Goal: Information Seeking & Learning: Find specific fact

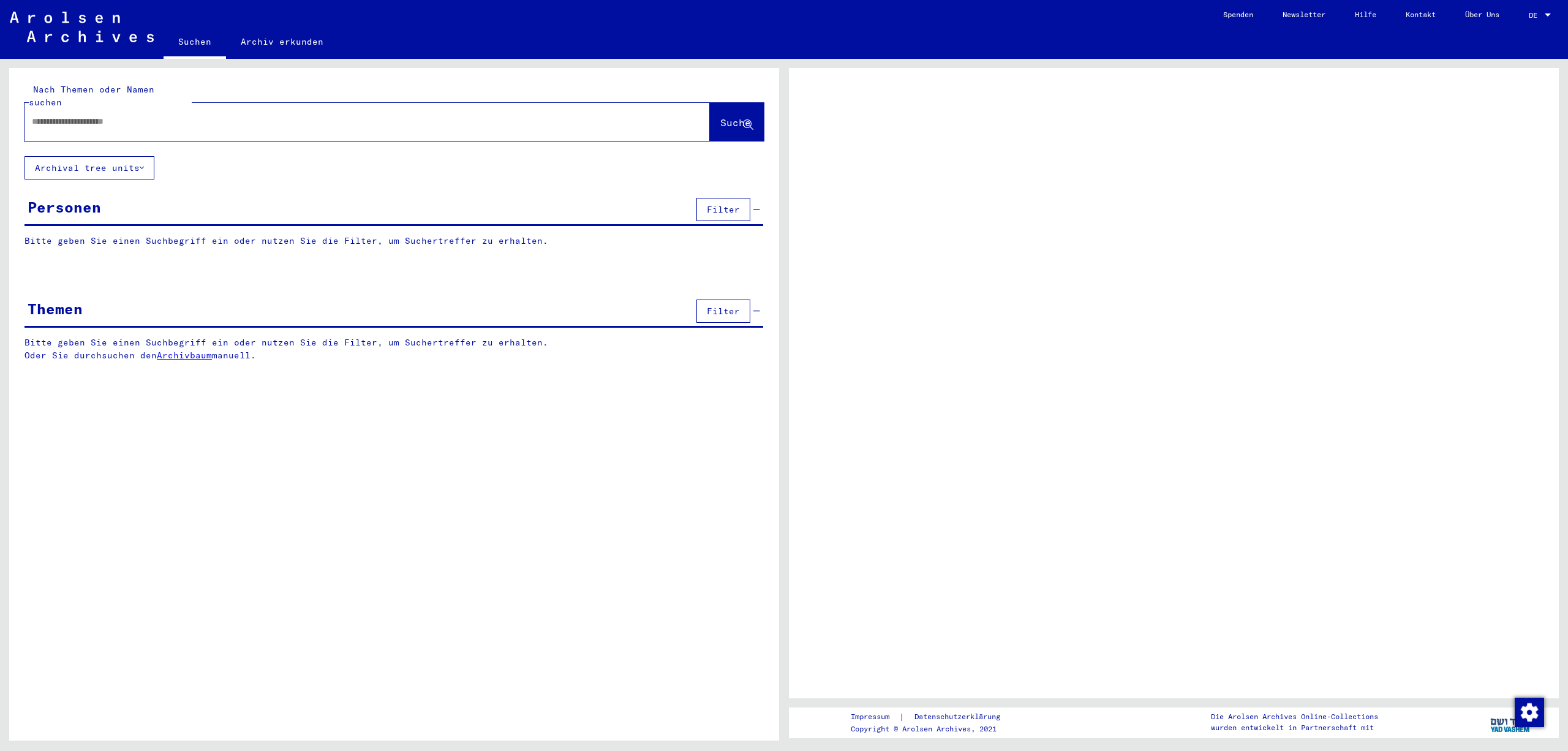
type input "*********"
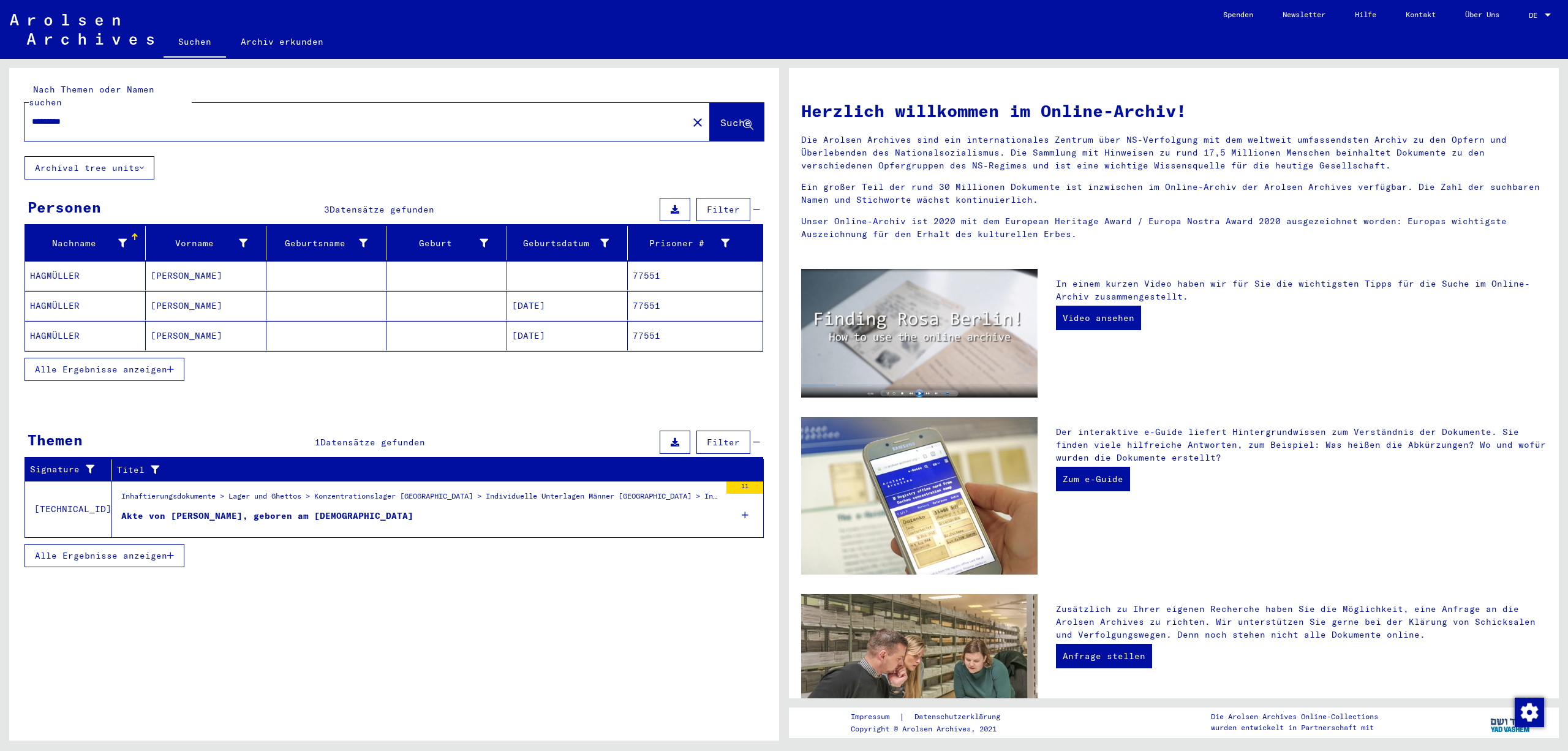
click at [558, 524] on figure "Akte von [PERSON_NAME], geboren am [DEMOGRAPHIC_DATA]" at bounding box center [421, 518] width 599 height 18
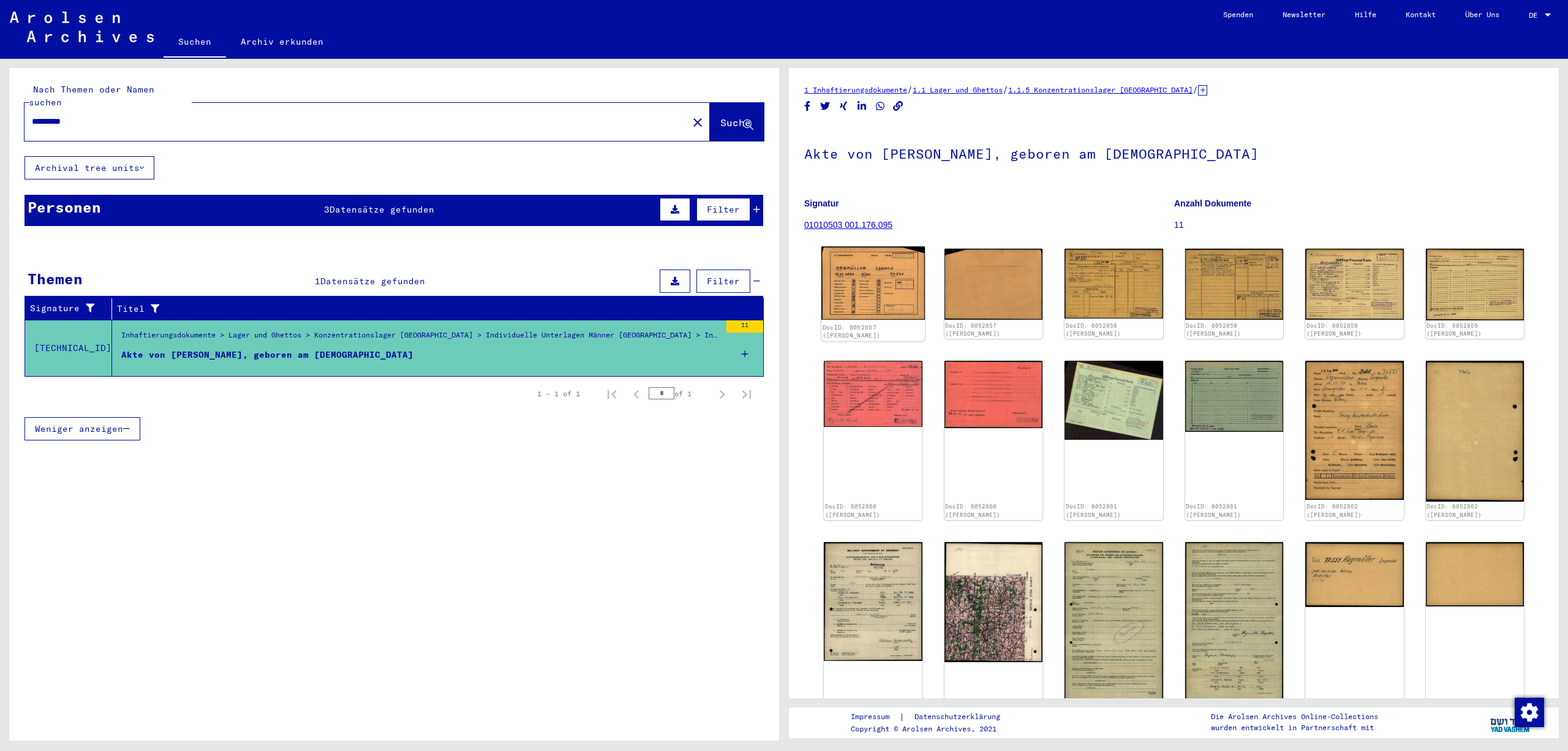
click at [875, 293] on img at bounding box center [873, 283] width 104 height 74
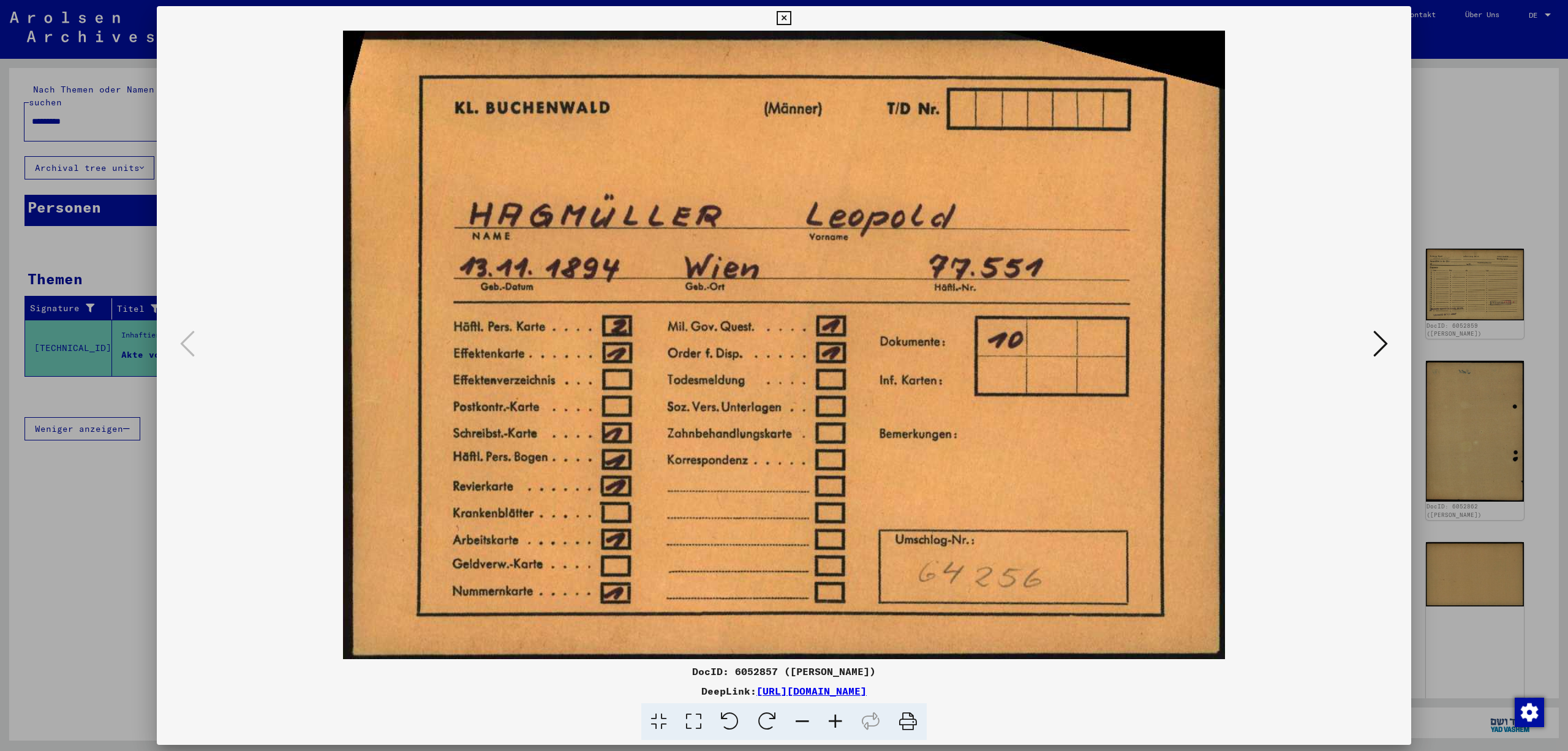
click at [1382, 337] on icon at bounding box center [1380, 343] width 14 height 30
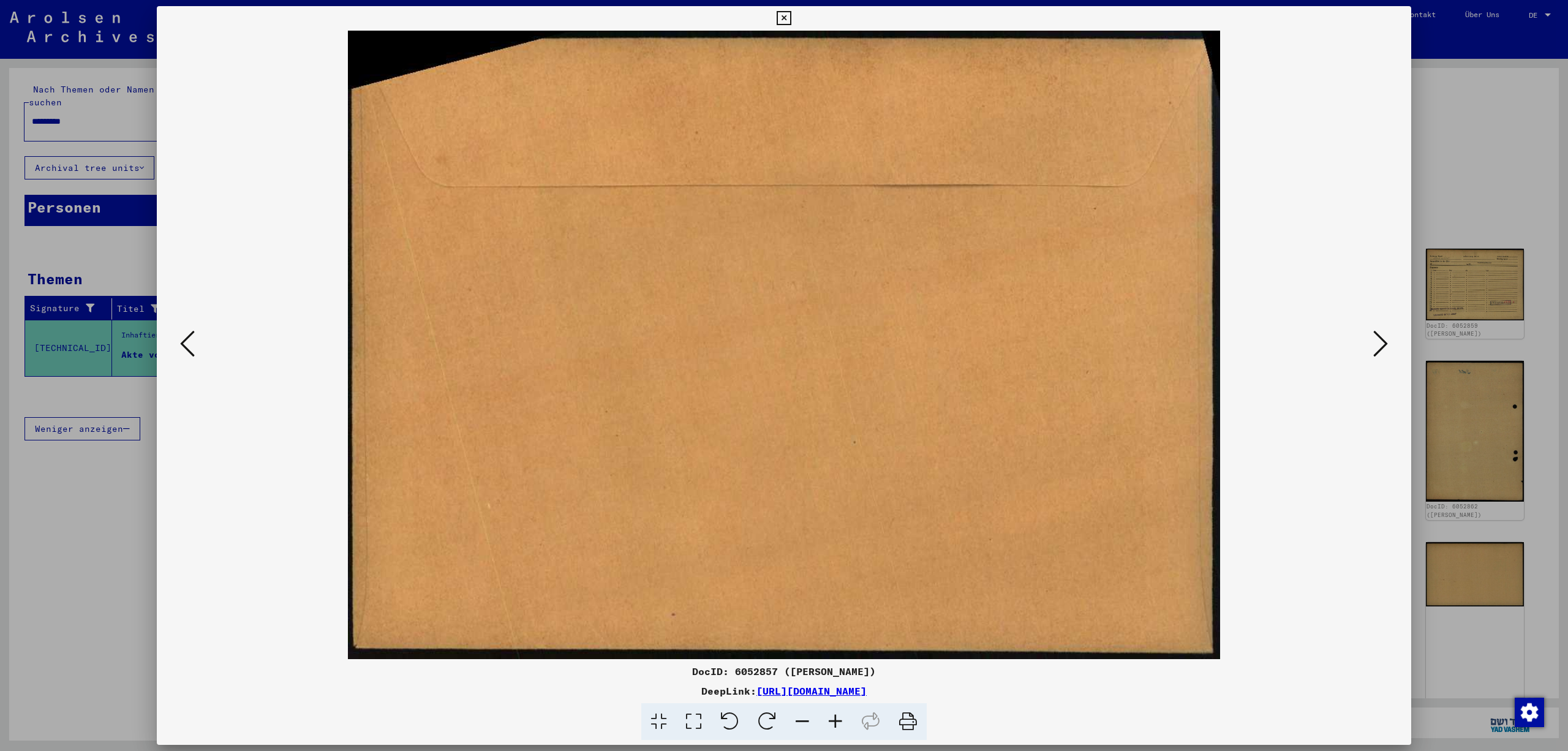
click at [1382, 338] on icon at bounding box center [1380, 343] width 14 height 30
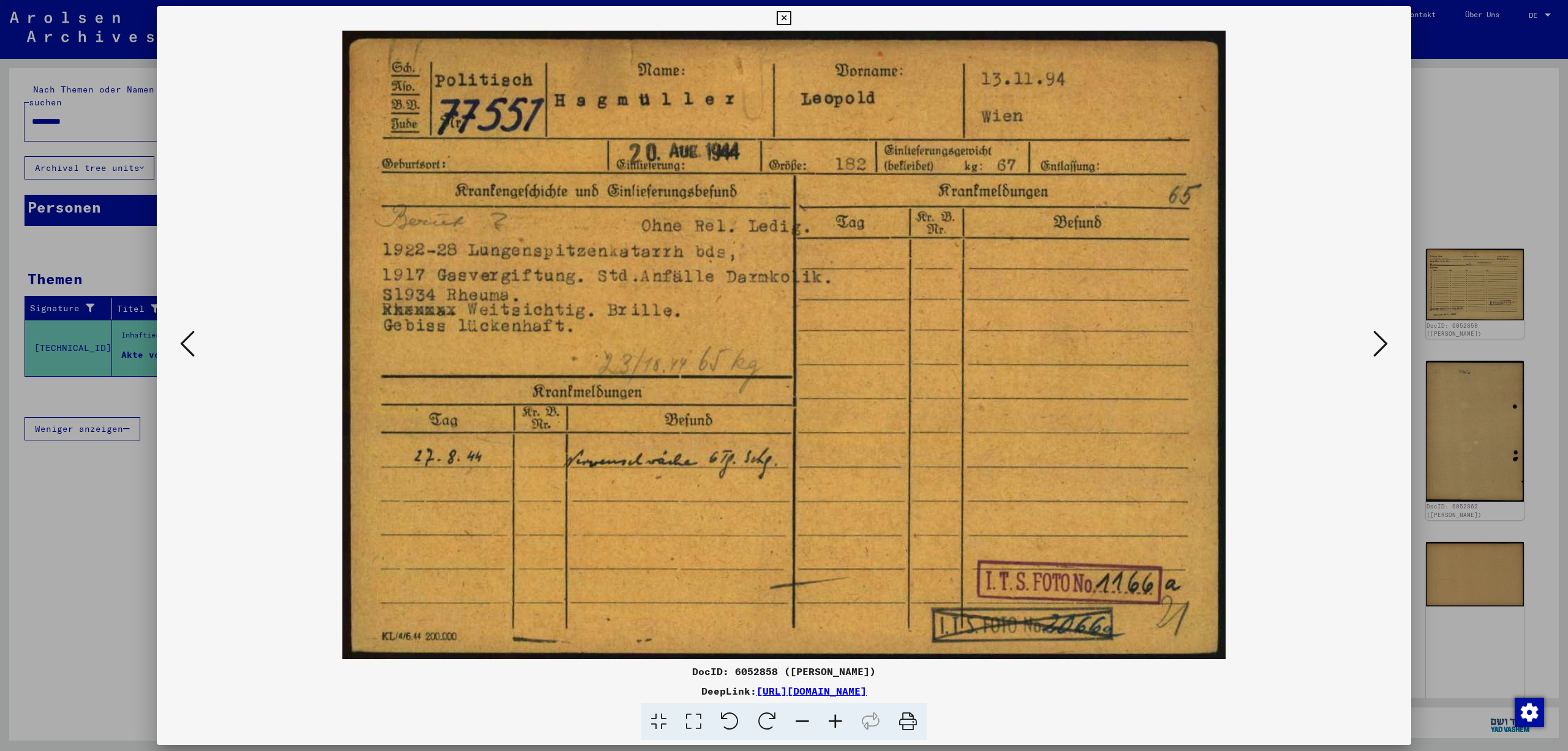
click at [1382, 338] on icon at bounding box center [1380, 343] width 14 height 30
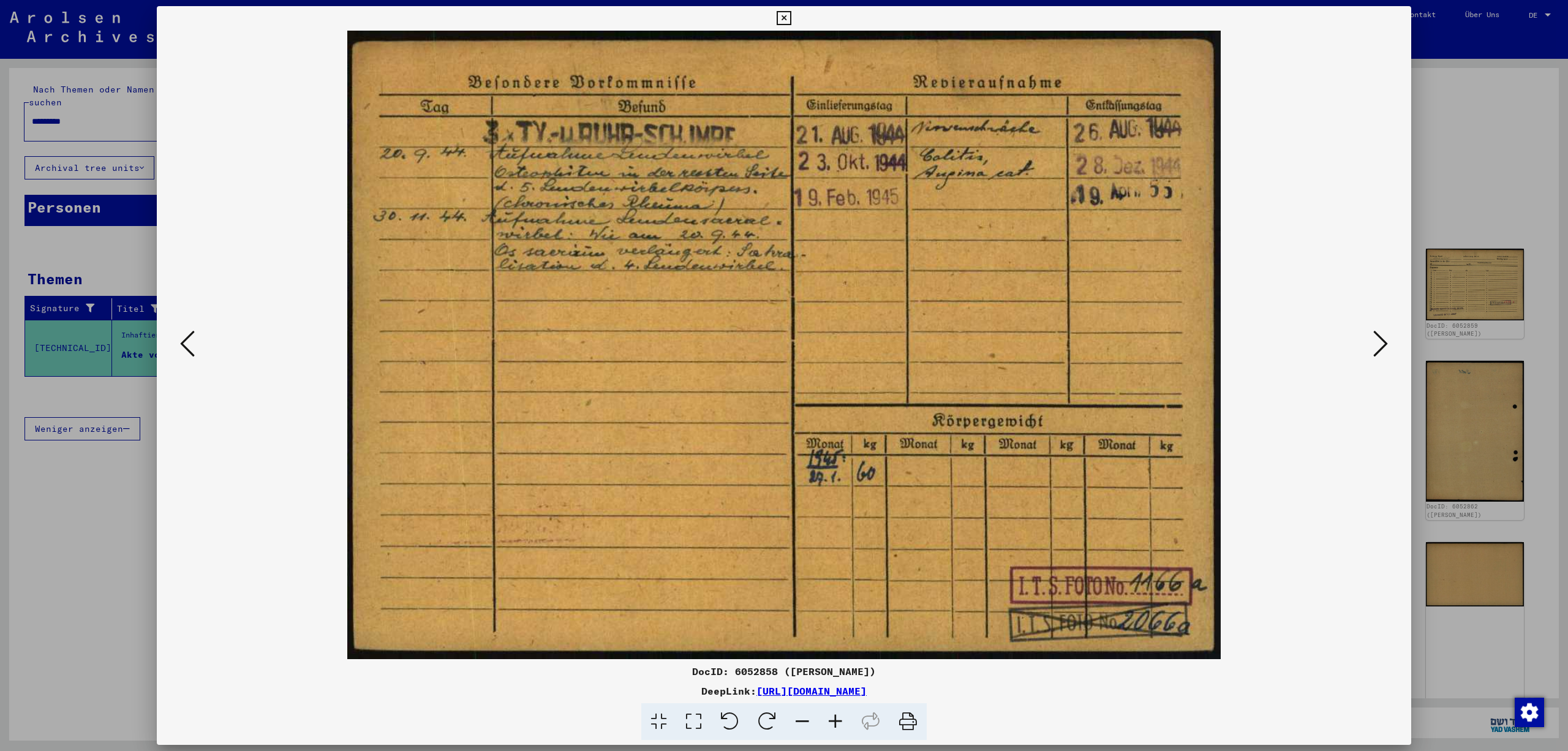
click at [185, 346] on icon at bounding box center [187, 343] width 14 height 30
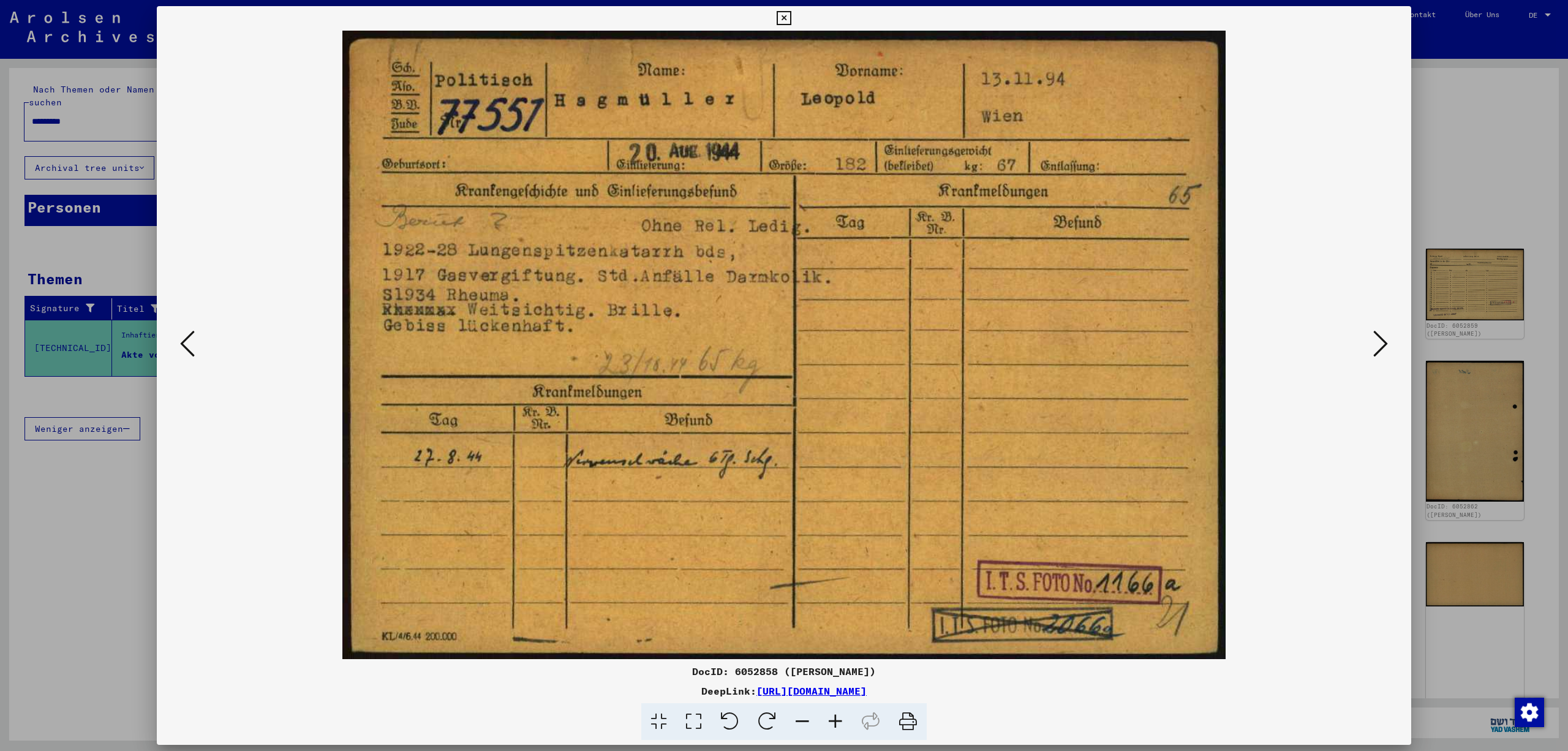
click at [185, 346] on icon at bounding box center [187, 343] width 14 height 30
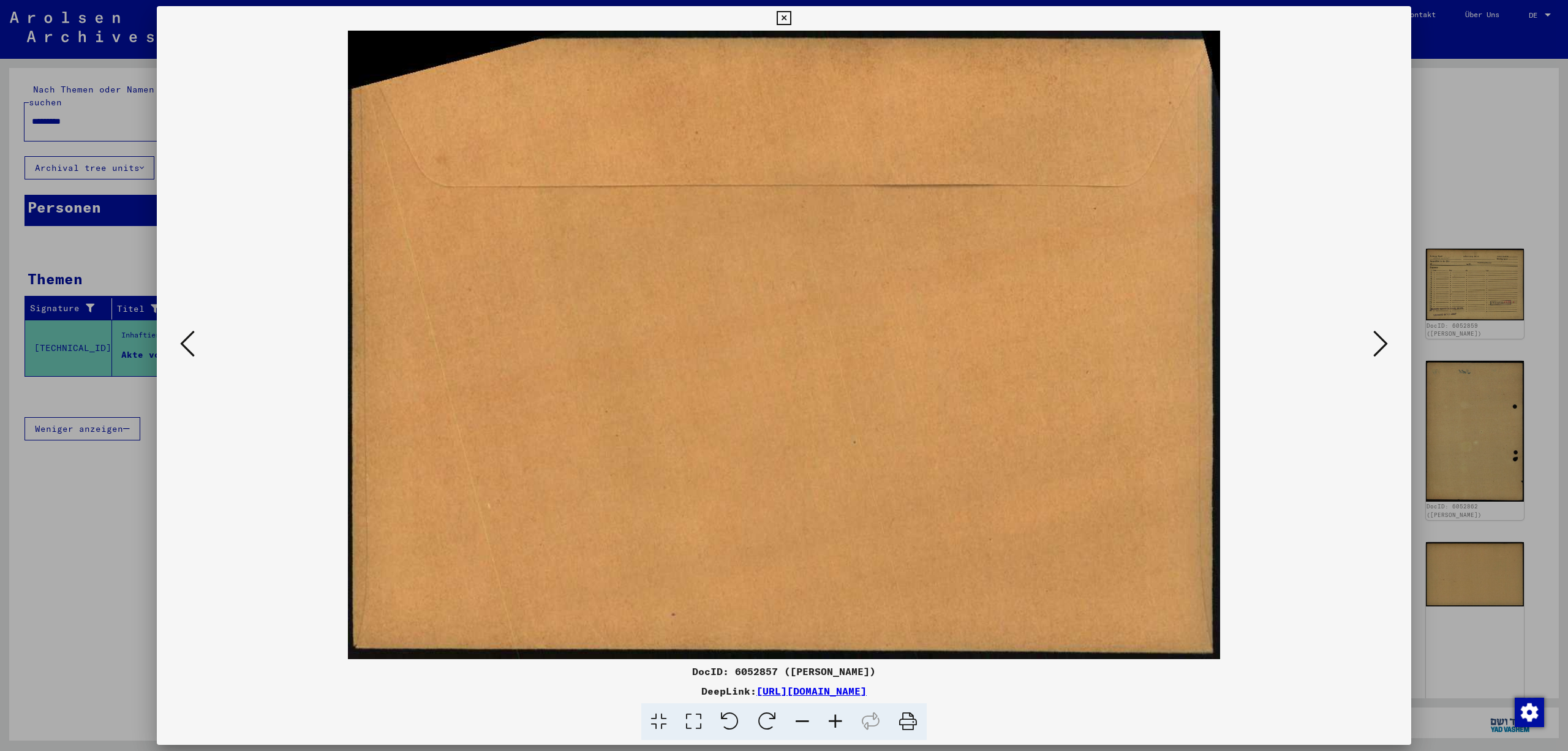
click at [1381, 331] on icon at bounding box center [1380, 343] width 14 height 30
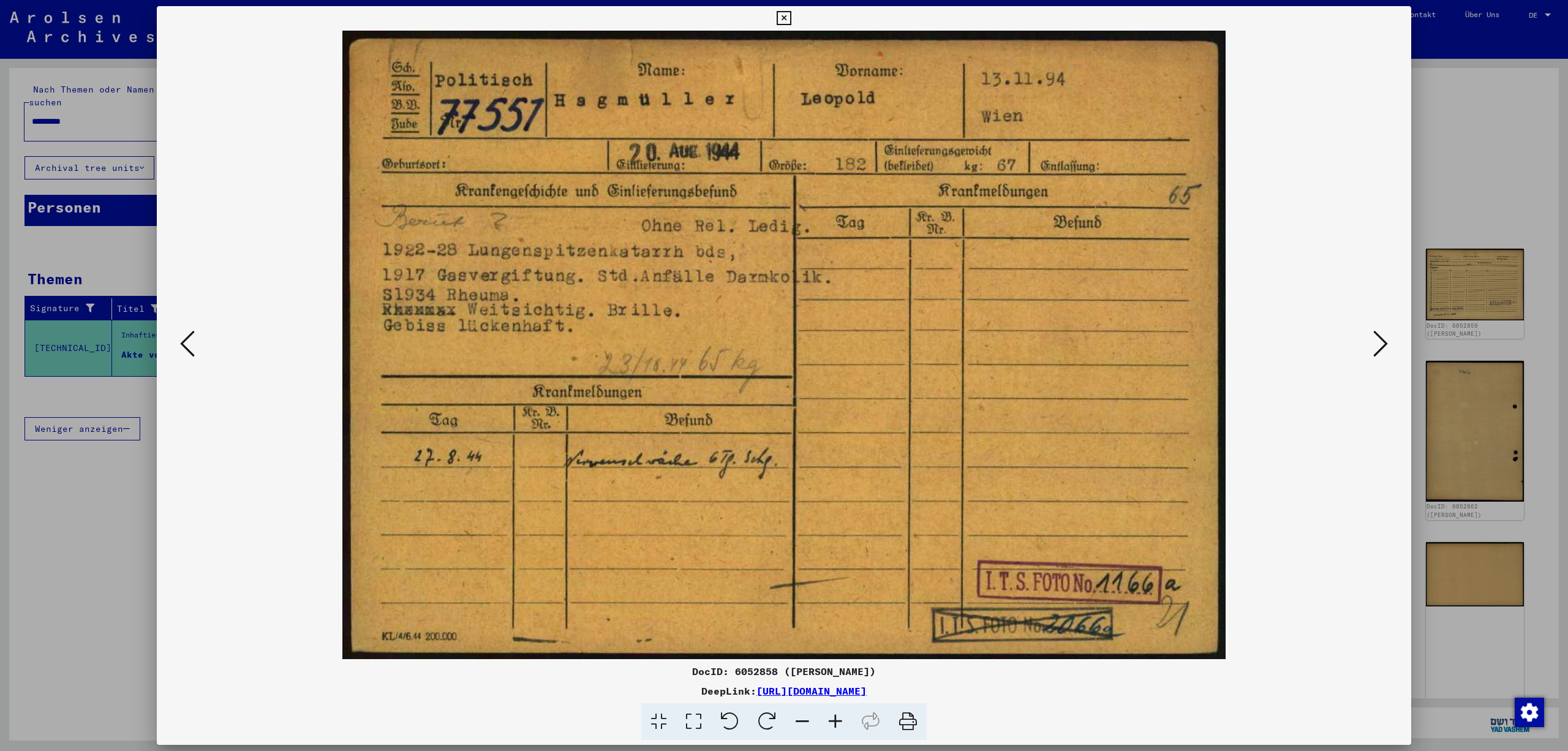
click at [1381, 331] on icon at bounding box center [1380, 343] width 14 height 30
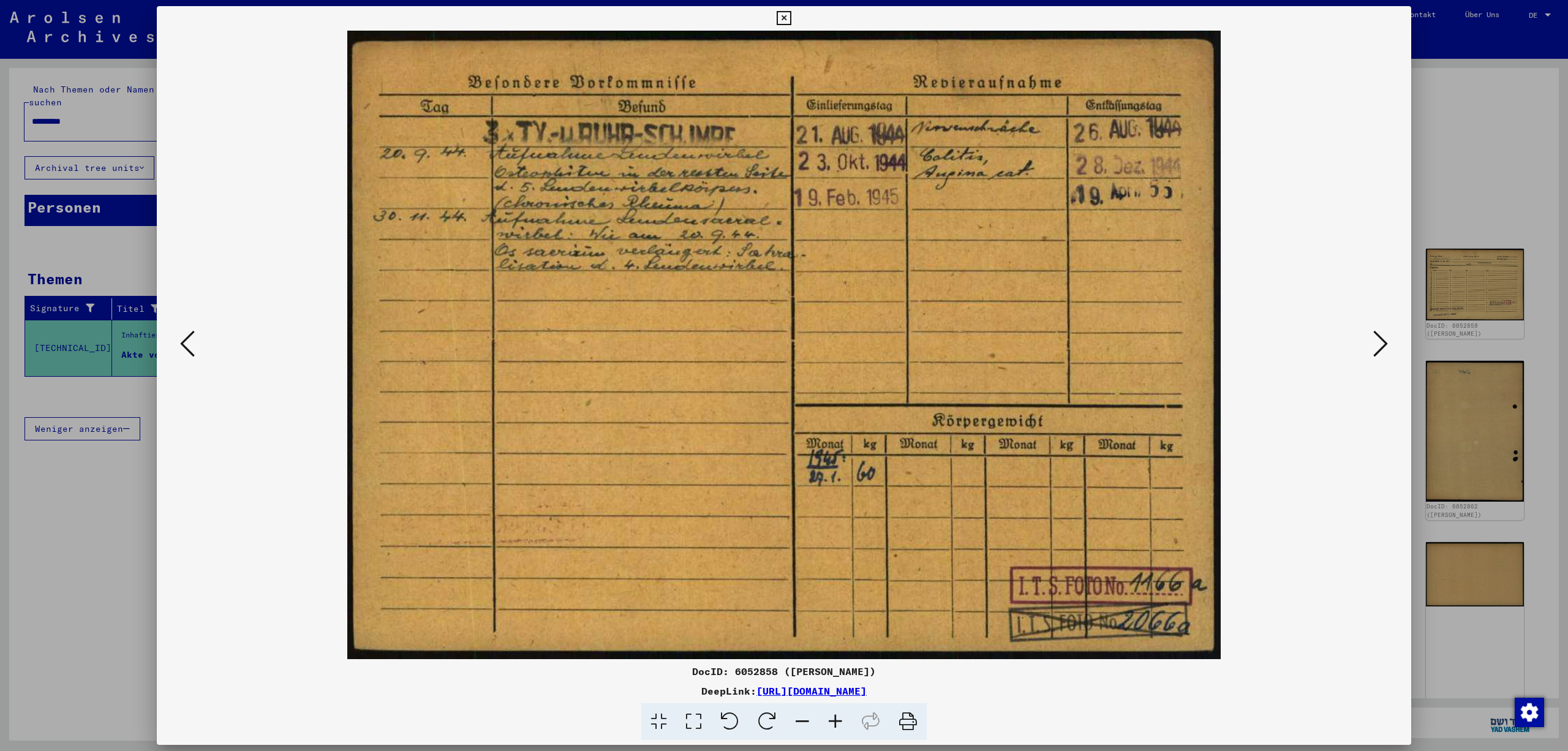
click at [1381, 331] on icon at bounding box center [1380, 343] width 14 height 30
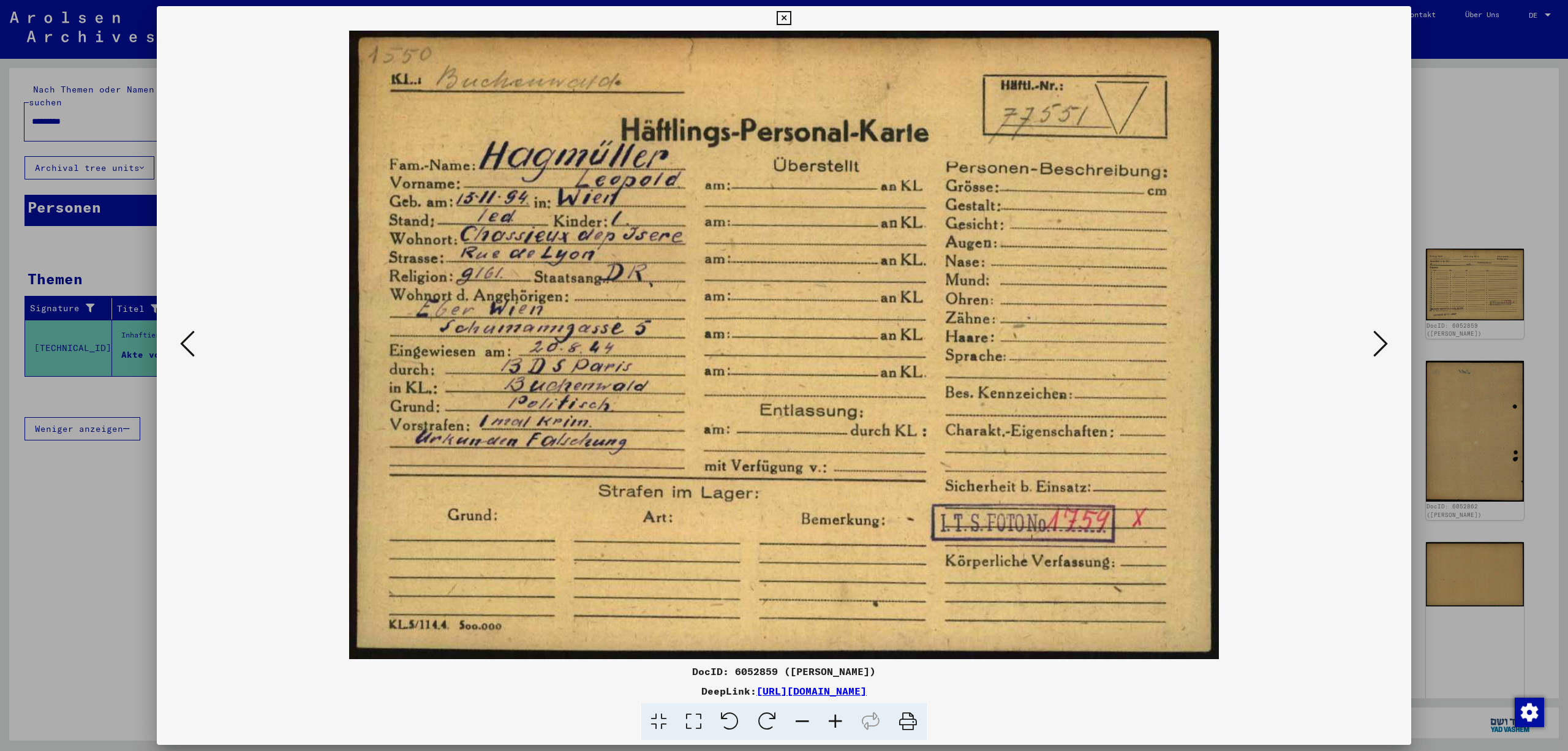
click at [1384, 337] on icon at bounding box center [1380, 343] width 14 height 30
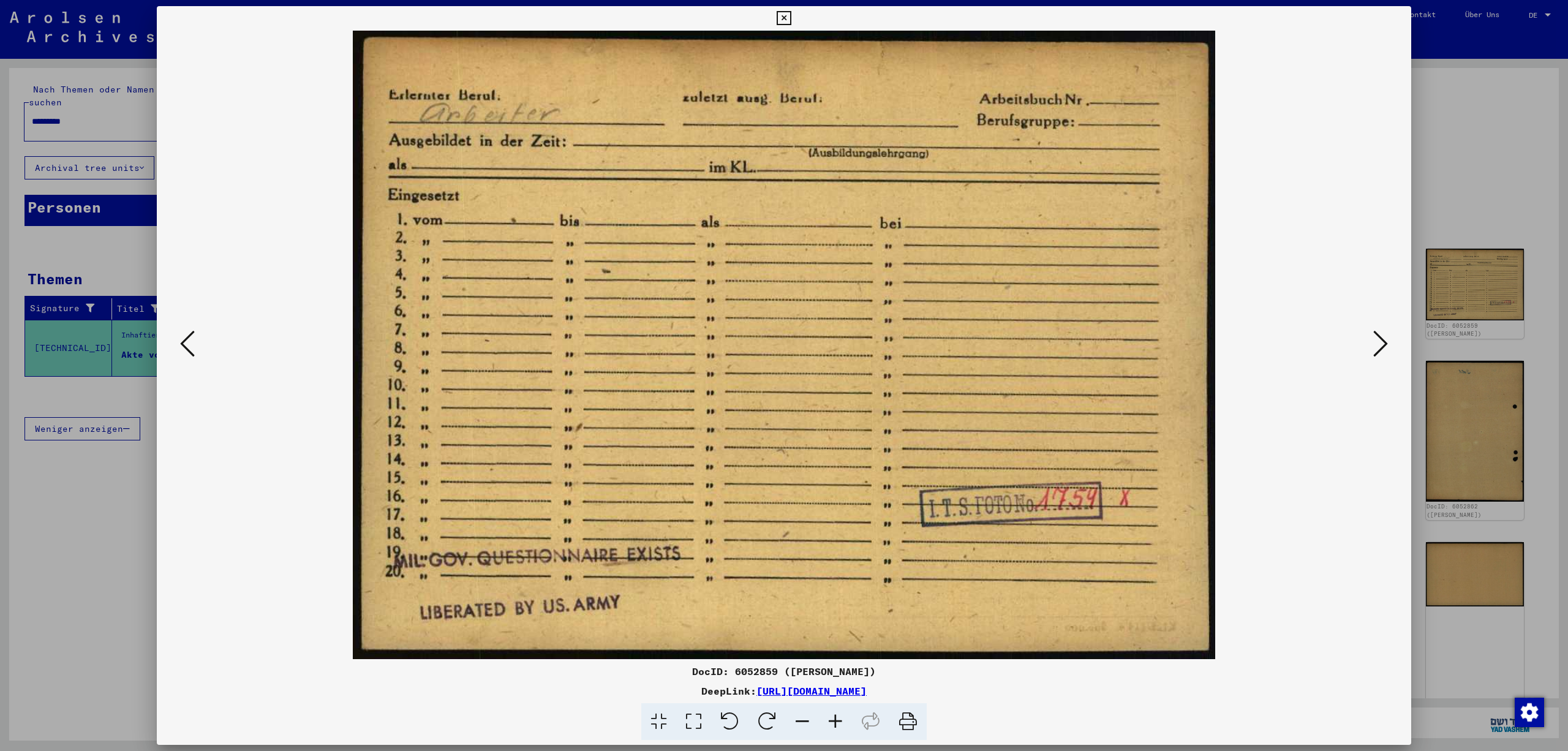
click at [1384, 337] on icon at bounding box center [1380, 343] width 14 height 30
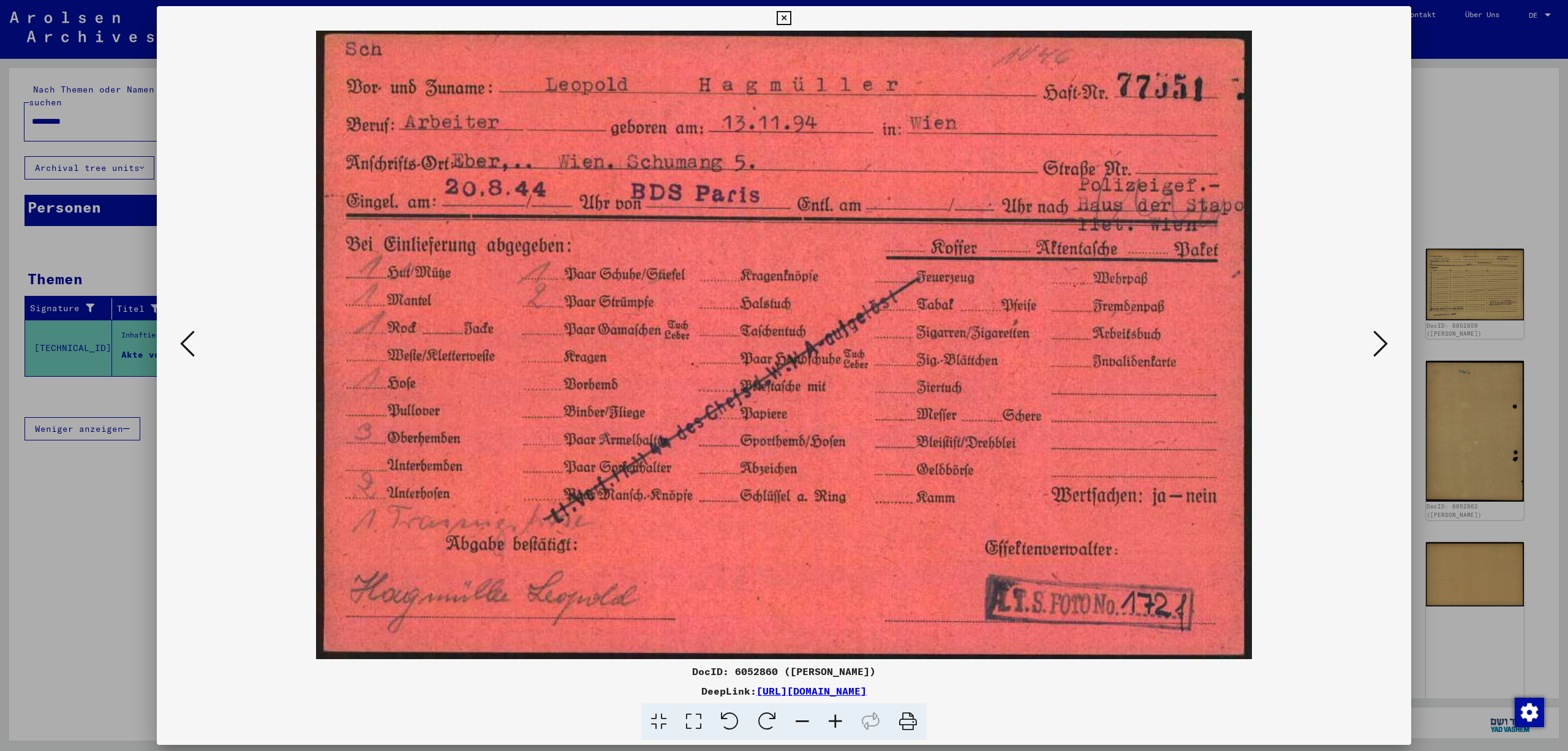
click at [1371, 312] on div at bounding box center [783, 345] width 1254 height 628
click at [1383, 341] on icon at bounding box center [1380, 343] width 14 height 30
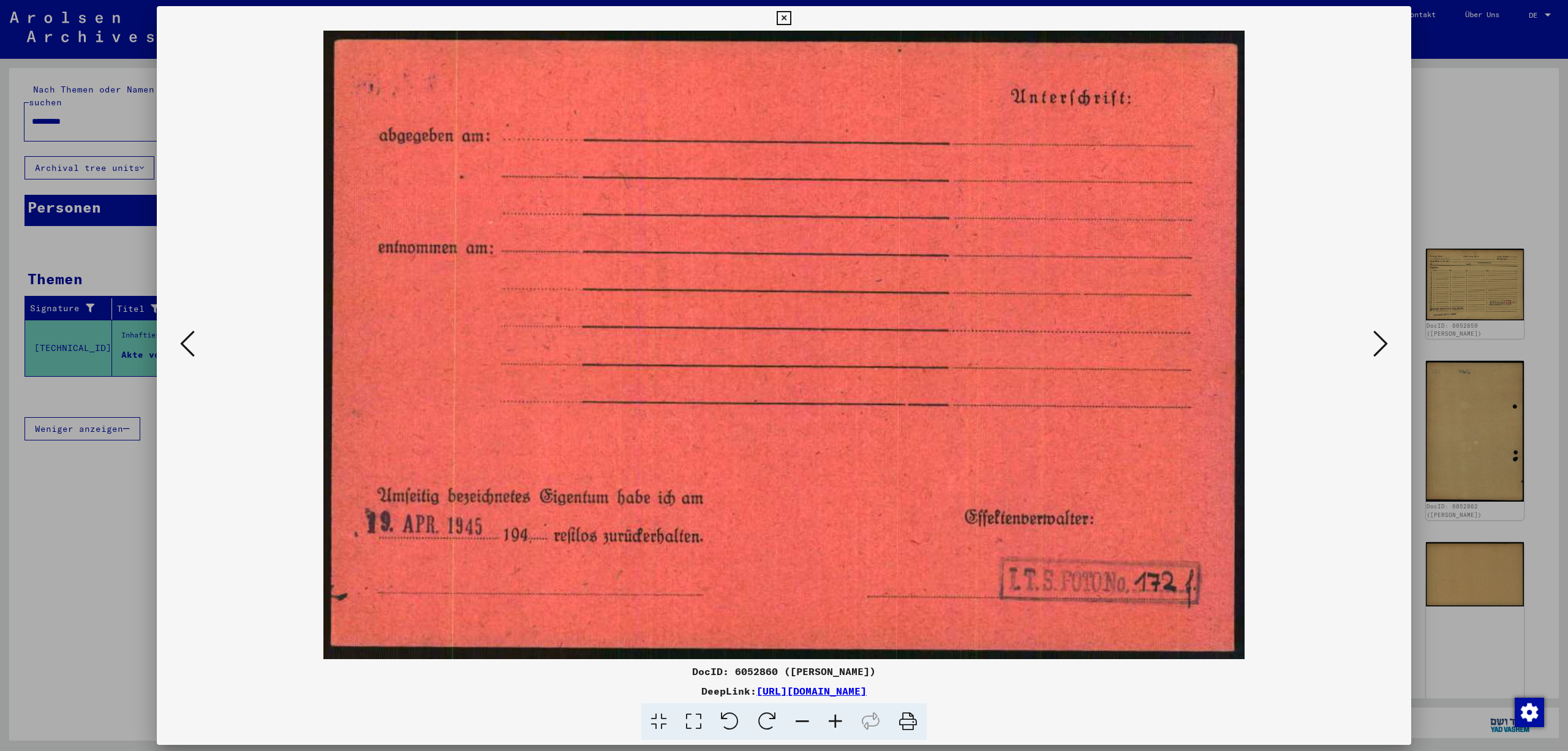
click at [1383, 341] on icon at bounding box center [1380, 343] width 14 height 30
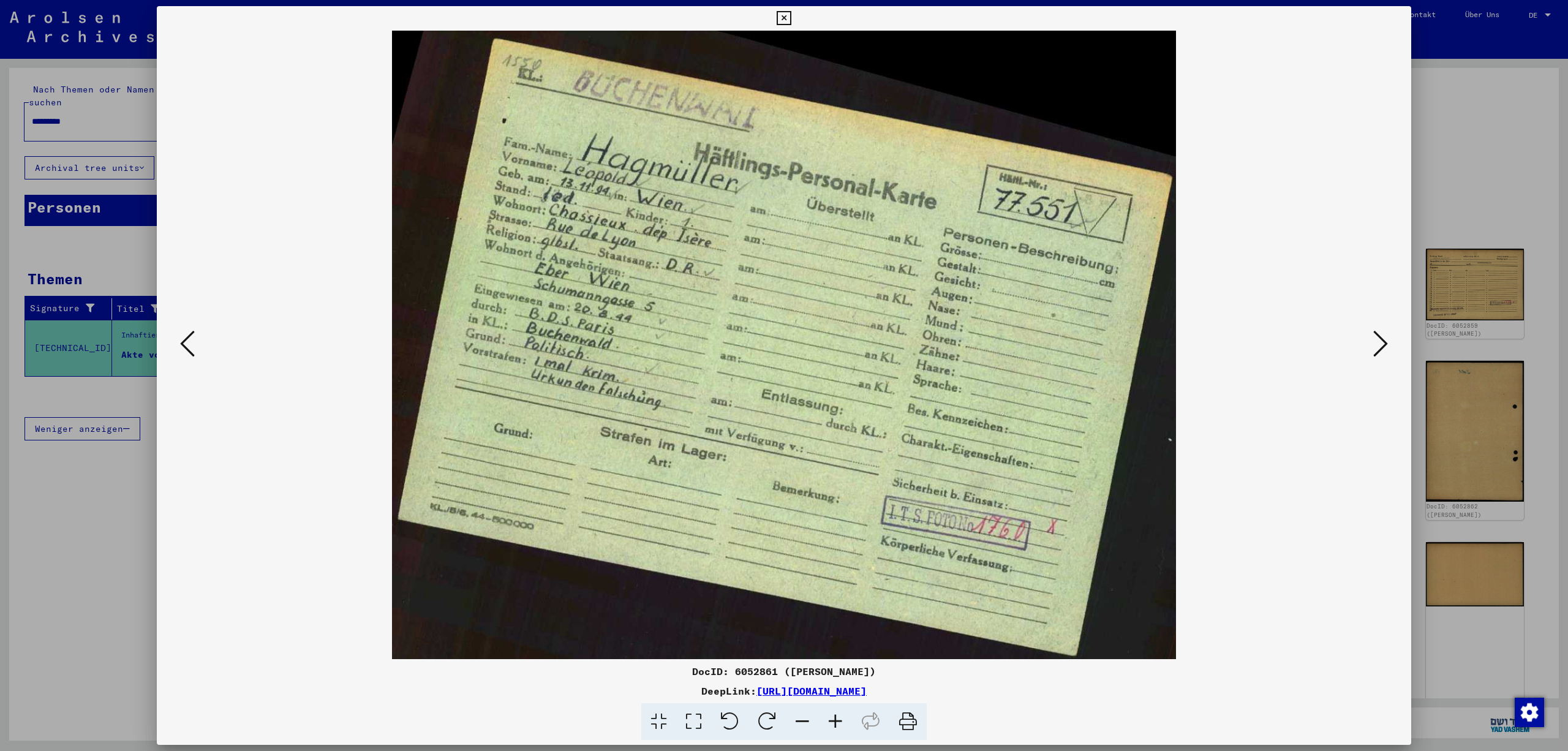
click at [1383, 341] on icon at bounding box center [1380, 343] width 14 height 30
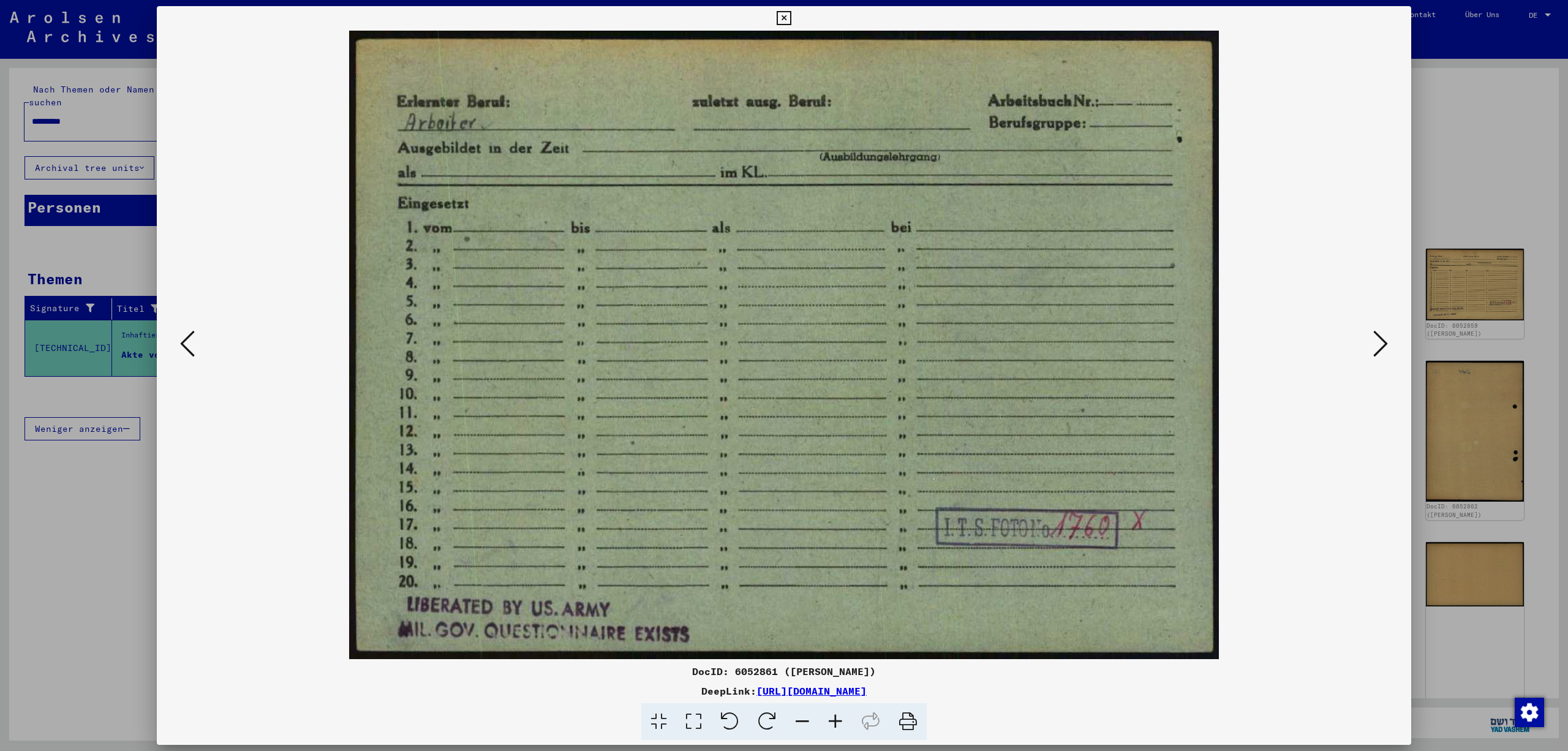
click at [1383, 341] on icon at bounding box center [1380, 343] width 14 height 30
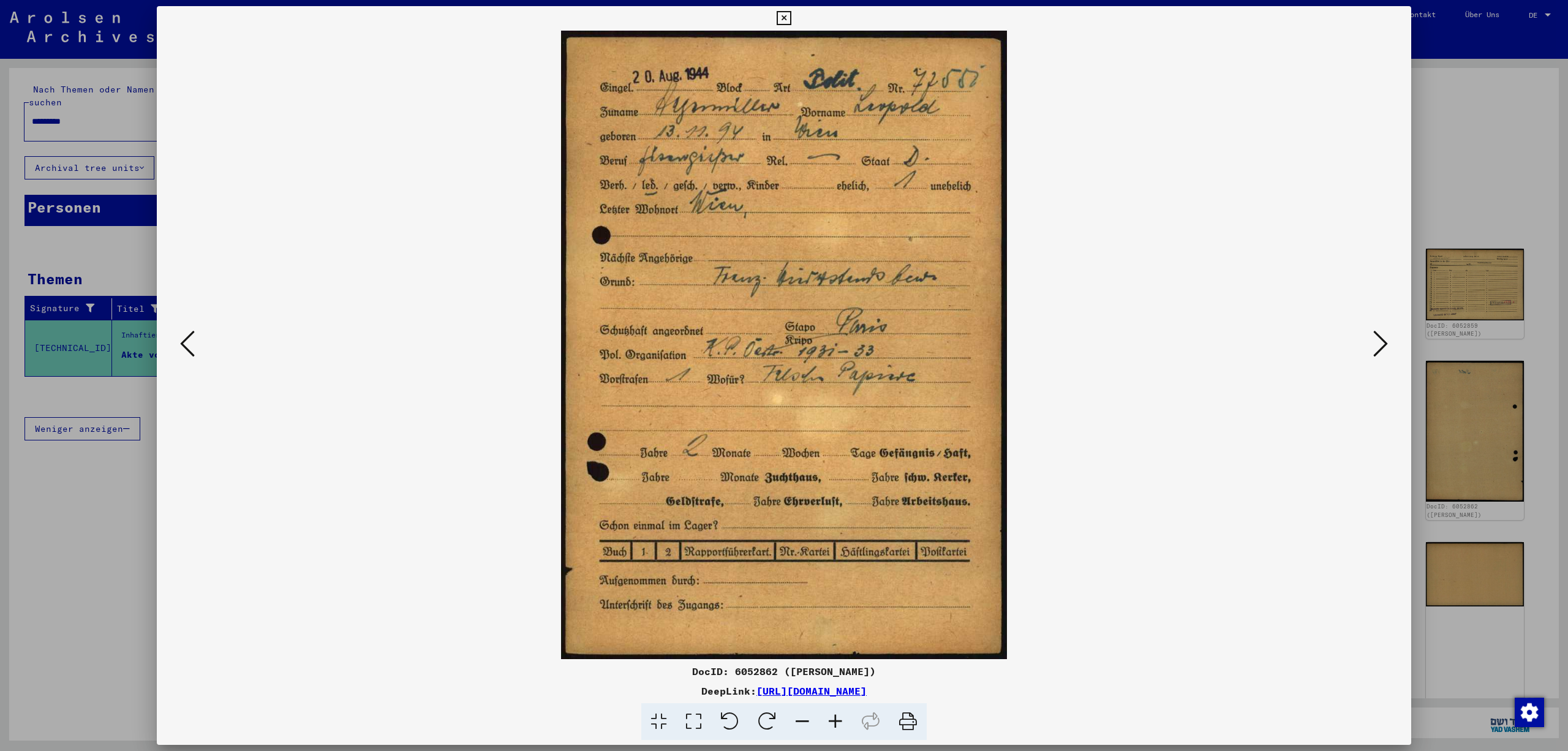
click at [1382, 338] on icon at bounding box center [1380, 343] width 14 height 30
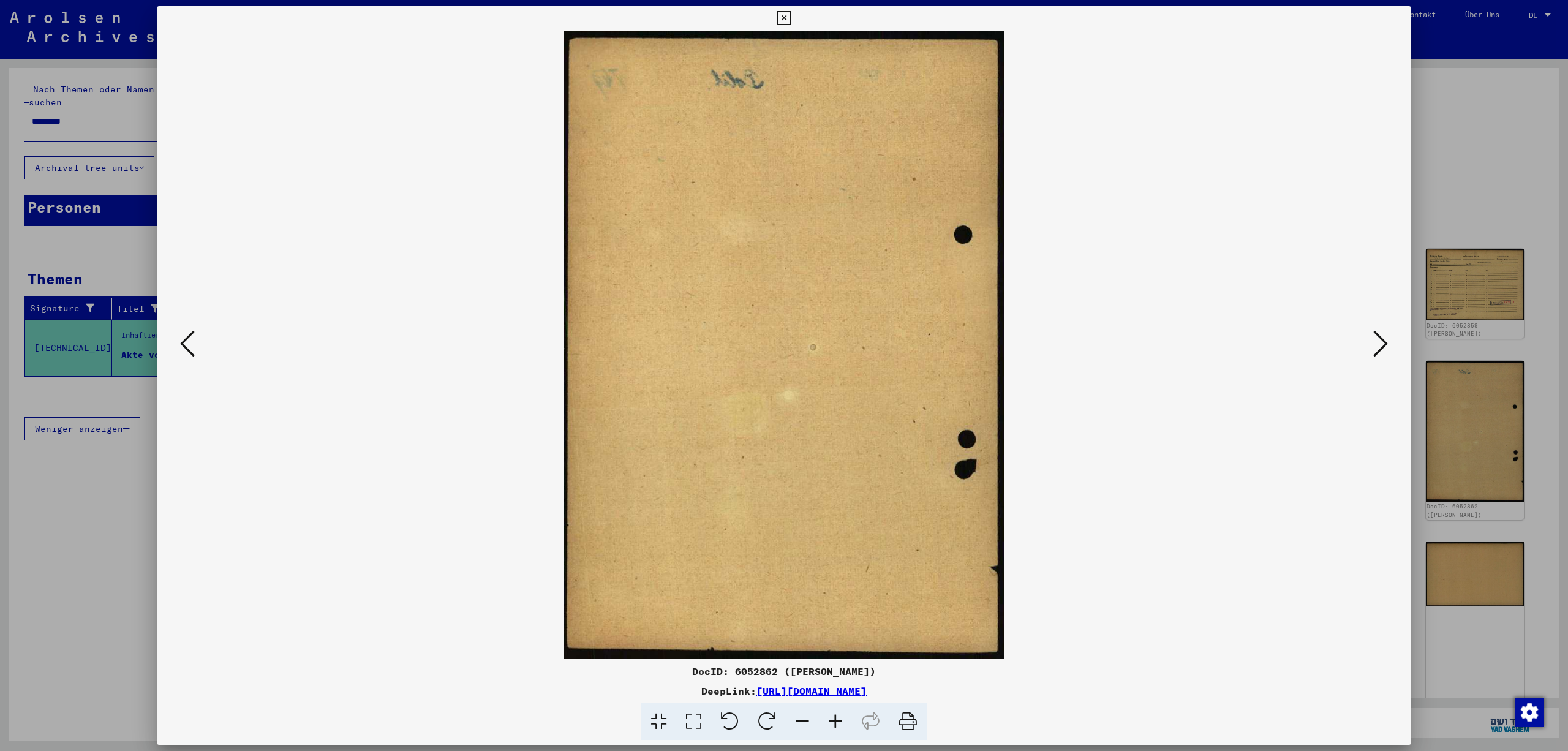
click at [1382, 338] on icon at bounding box center [1380, 343] width 14 height 30
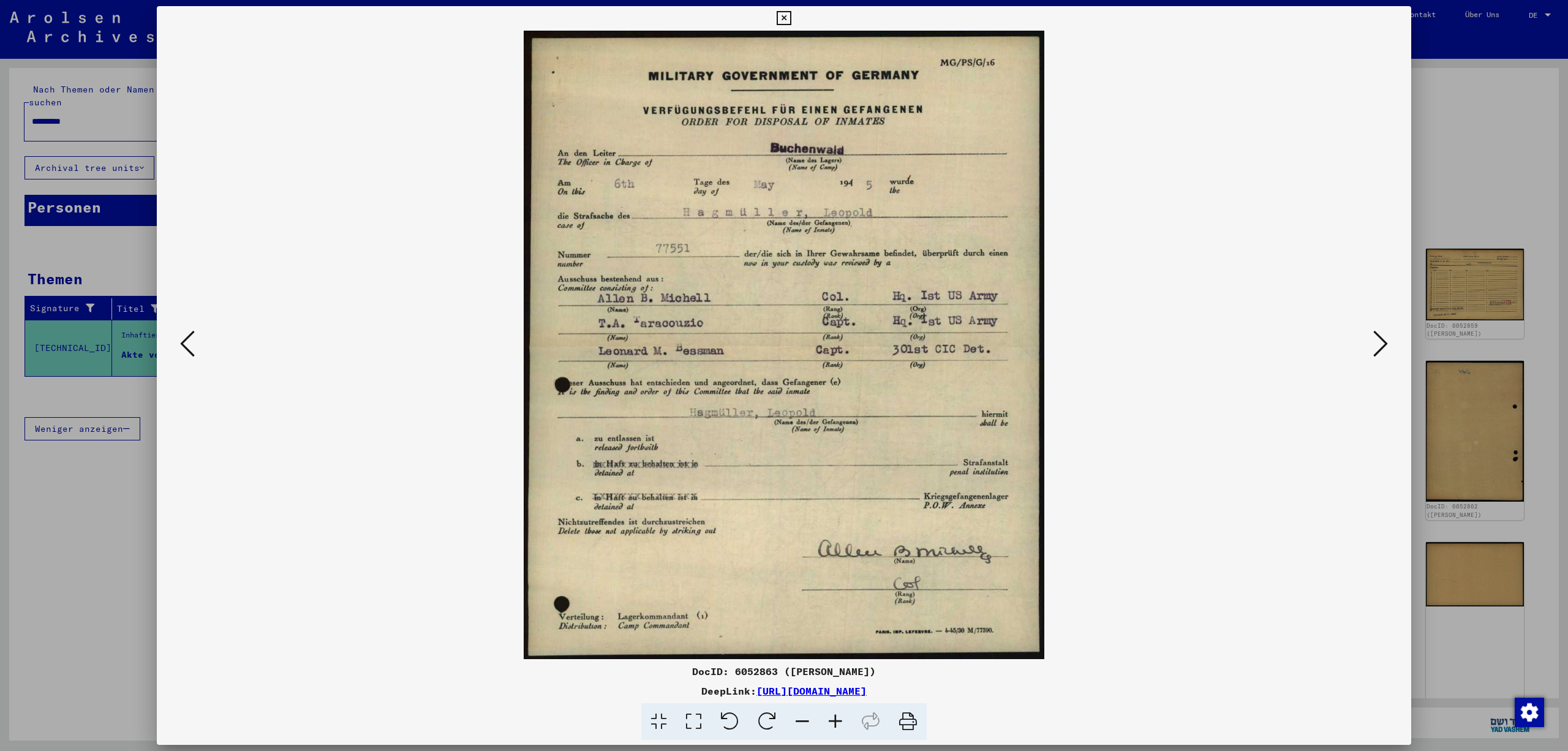
click at [1379, 336] on icon at bounding box center [1380, 343] width 14 height 30
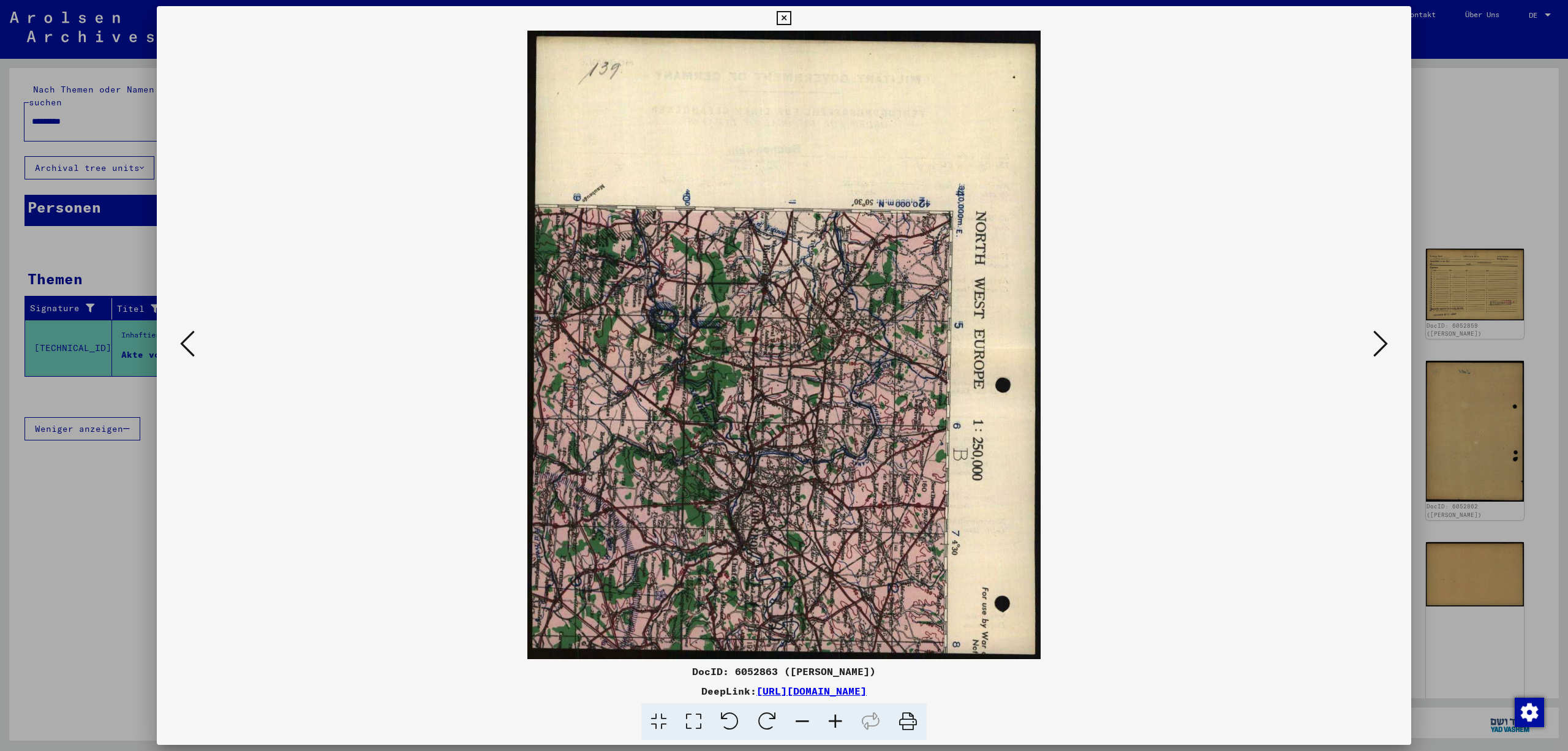
click at [1379, 336] on icon at bounding box center [1380, 343] width 14 height 30
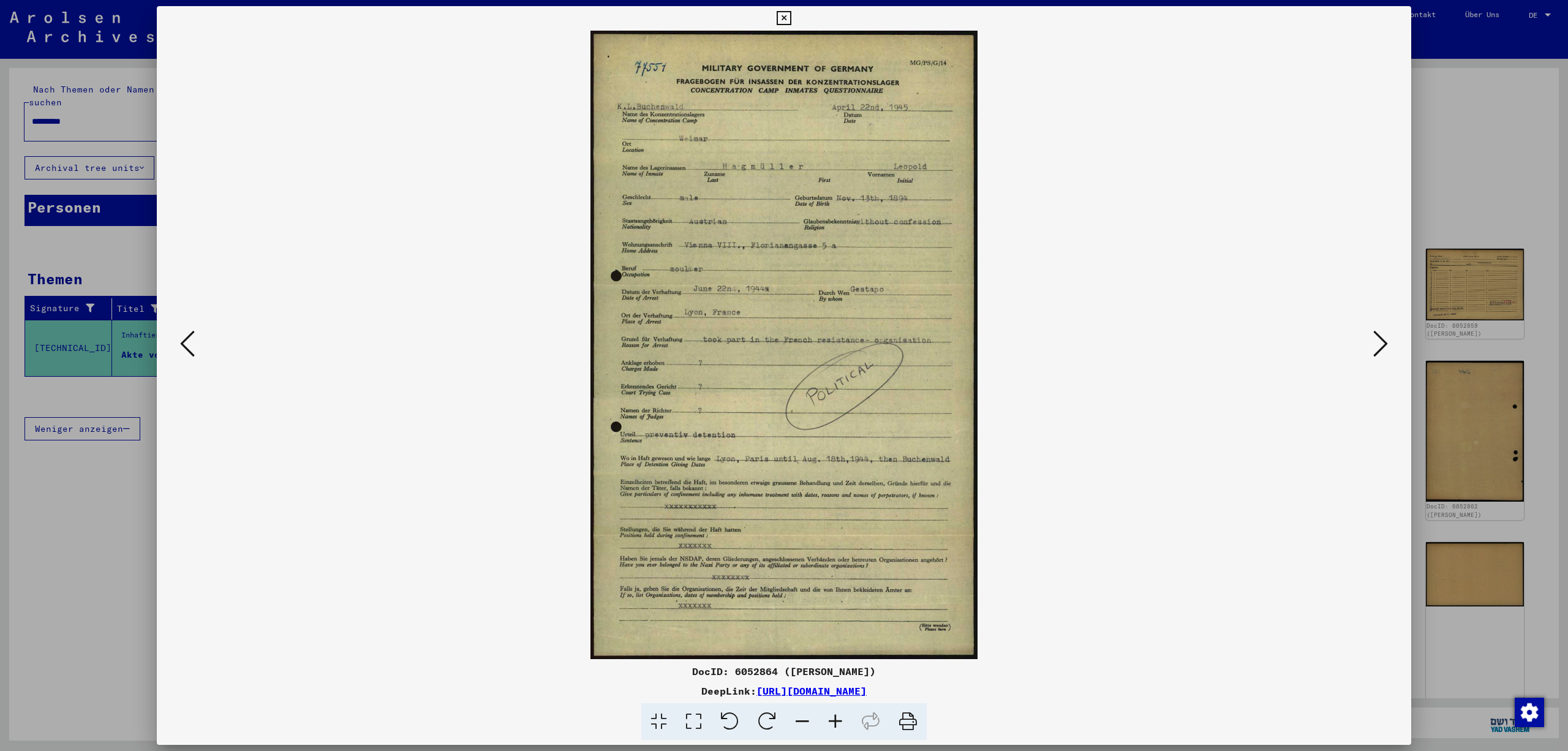
click at [846, 718] on icon at bounding box center [836, 721] width 33 height 37
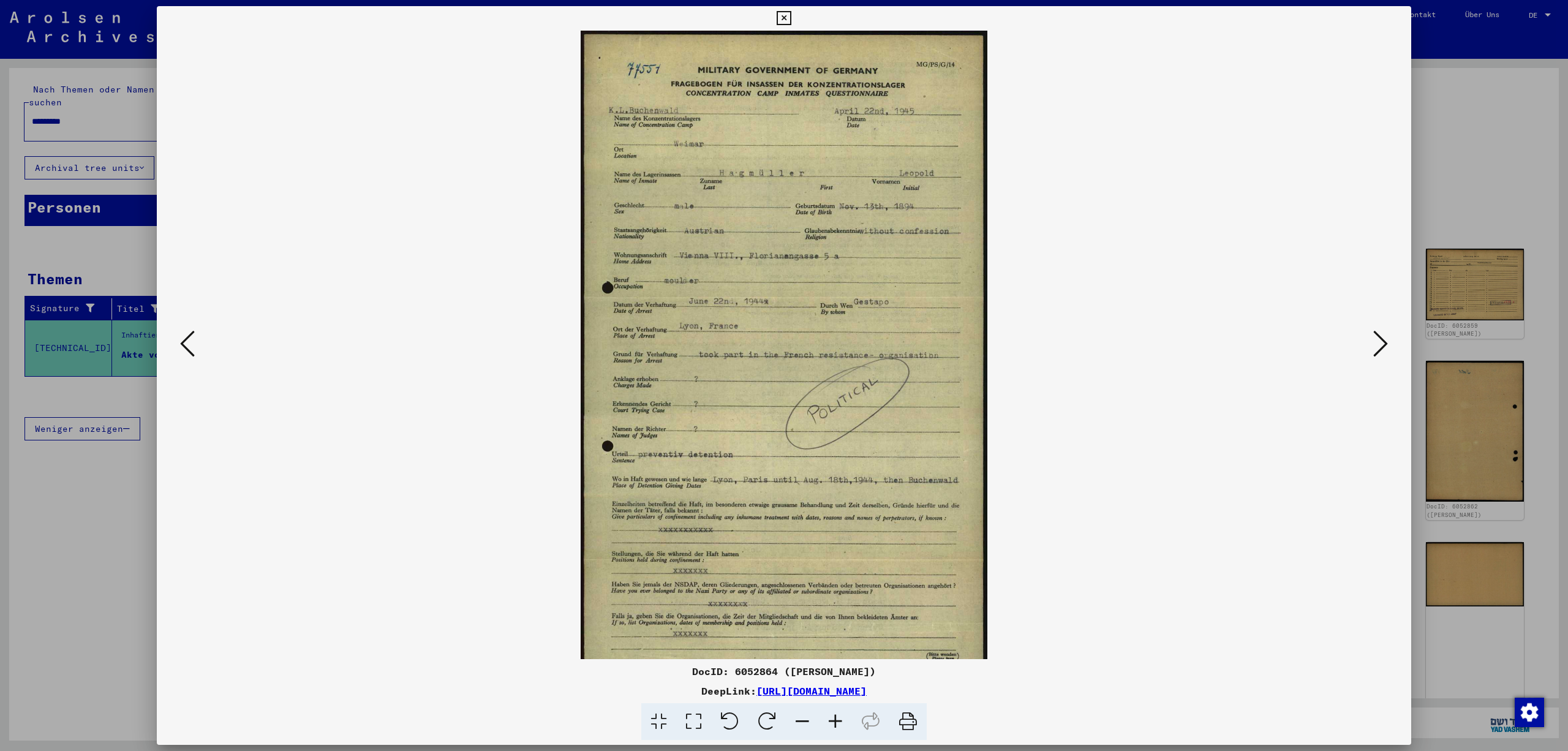
click at [846, 718] on icon at bounding box center [836, 721] width 33 height 37
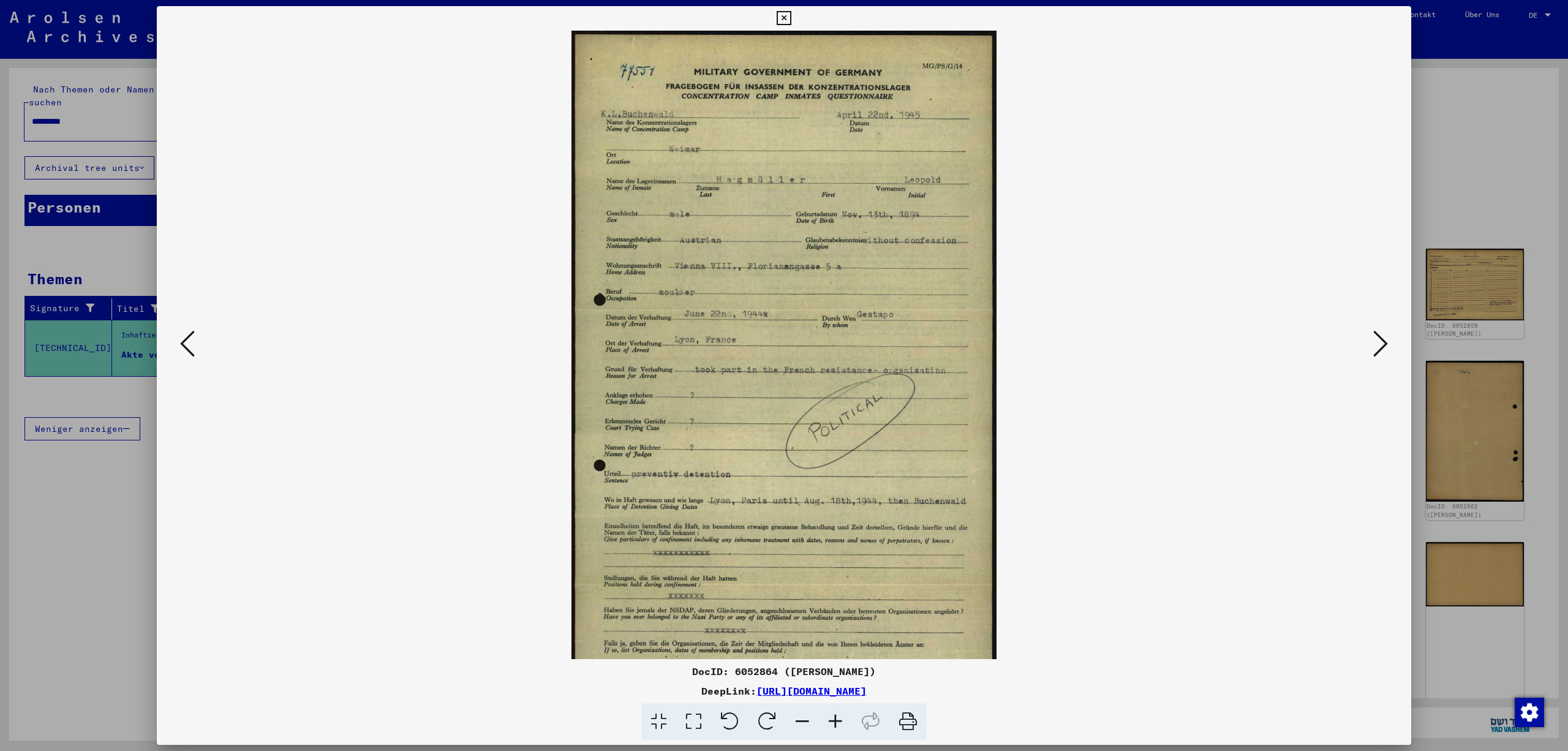
click at [846, 718] on icon at bounding box center [836, 721] width 33 height 37
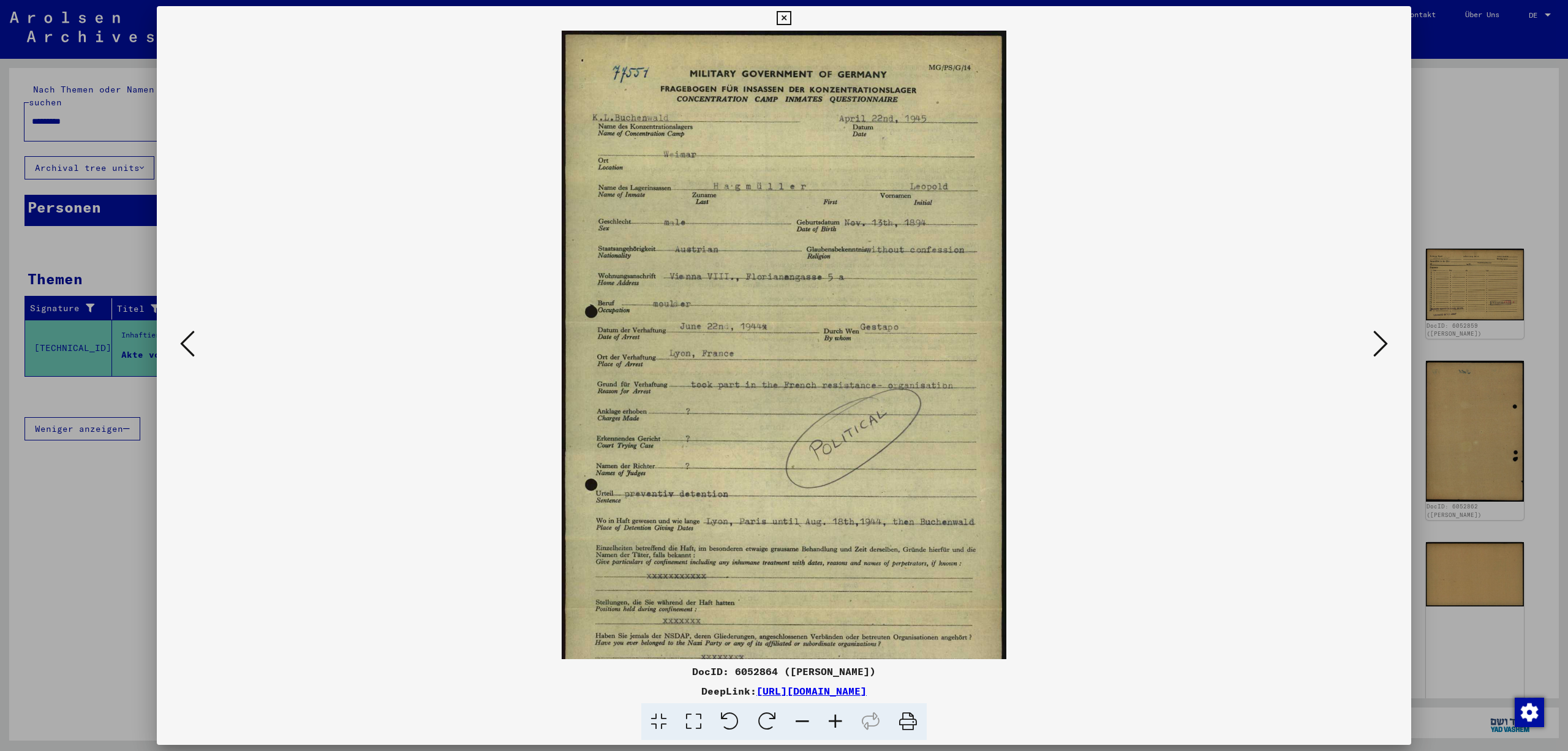
click at [846, 718] on icon at bounding box center [836, 721] width 33 height 37
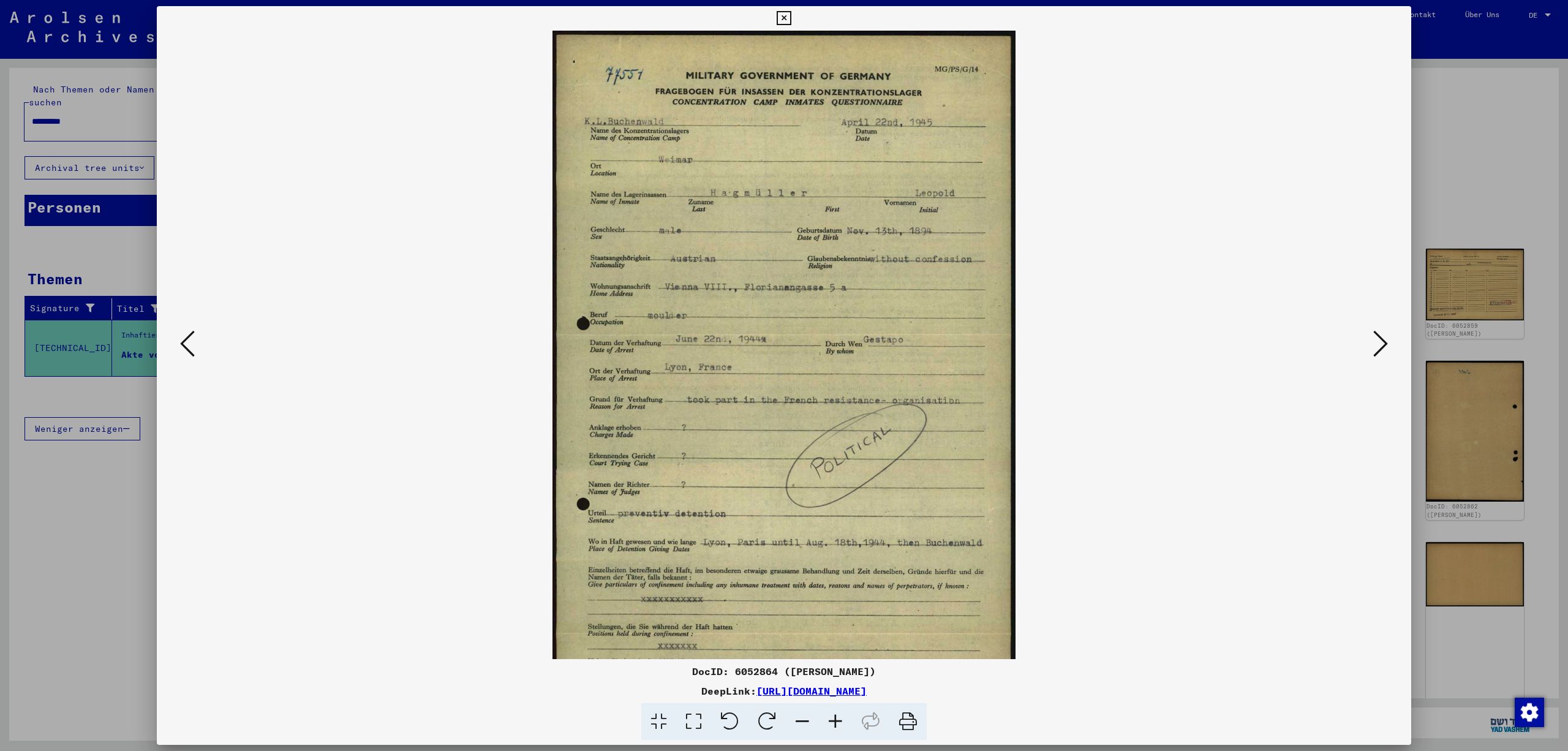
click at [846, 718] on icon at bounding box center [836, 721] width 33 height 37
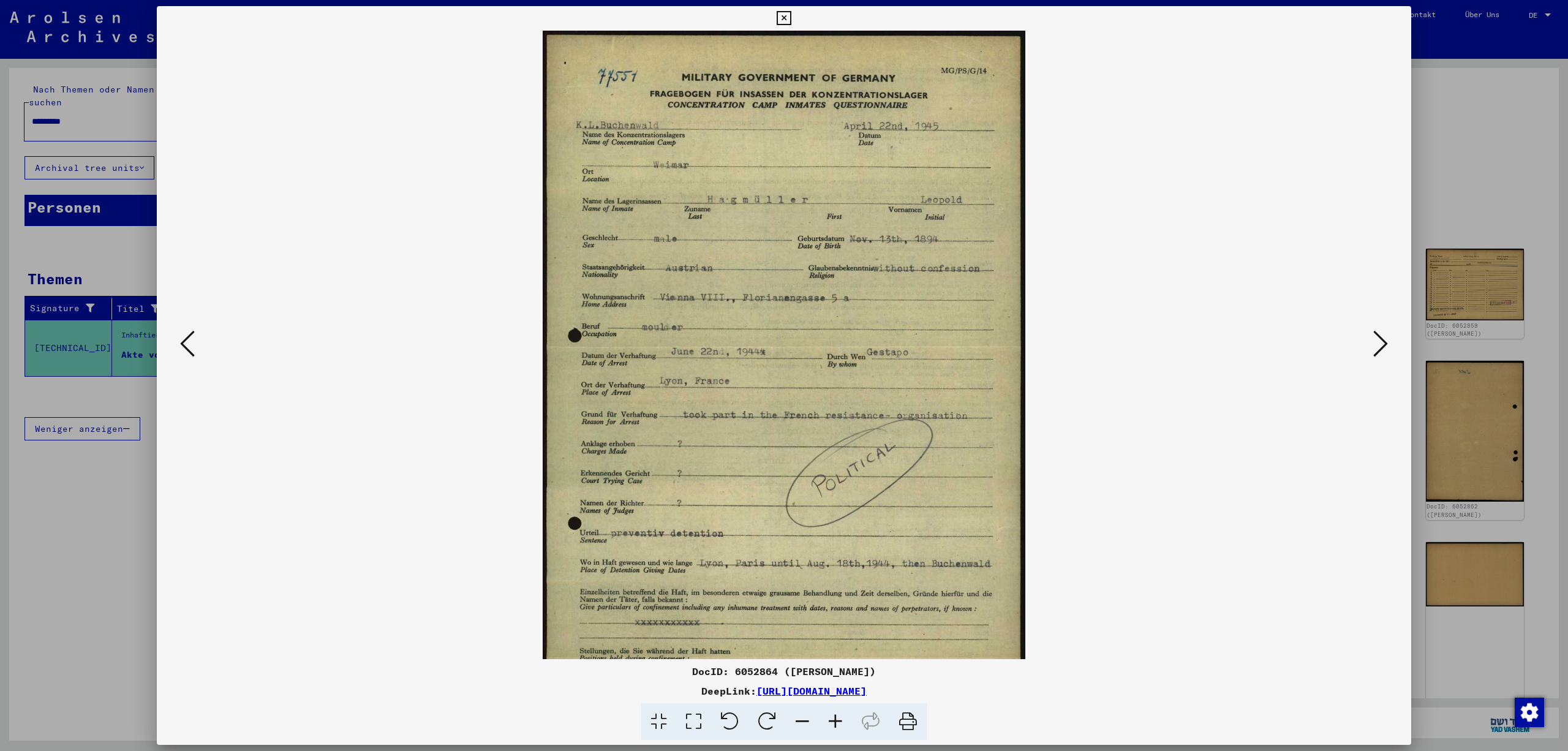
click at [995, 530] on img at bounding box center [783, 421] width 482 height 781
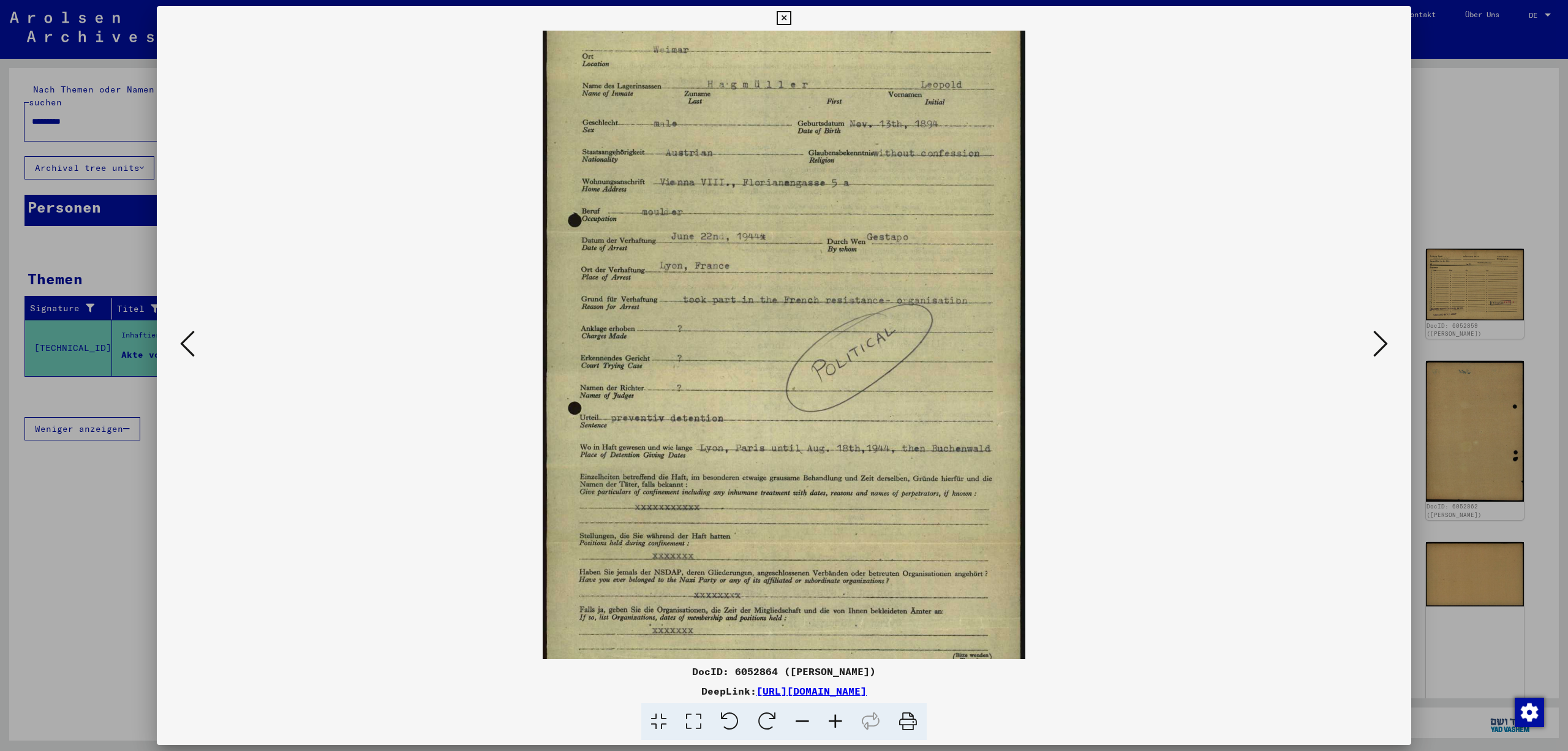
scroll to position [153, 0]
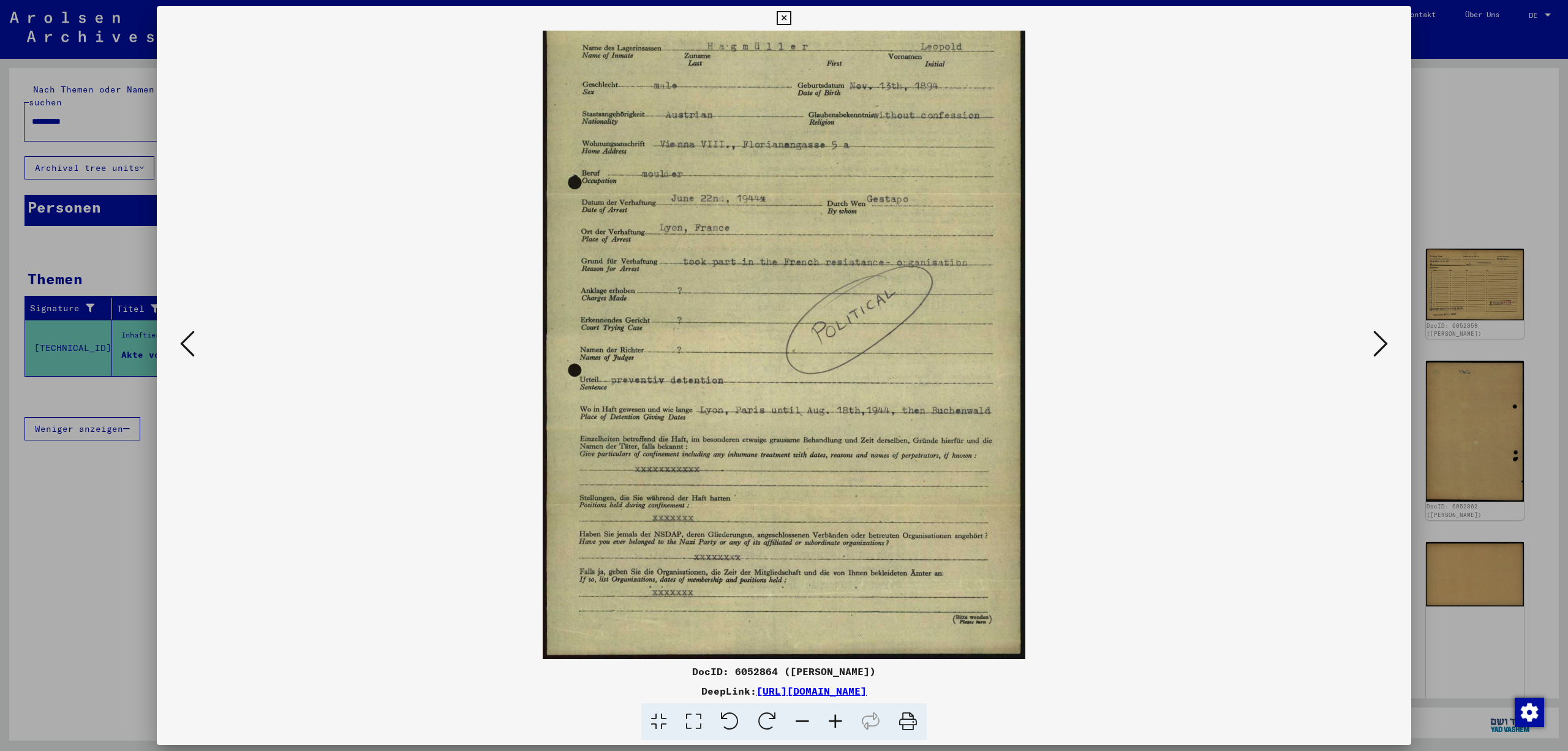
drag, startPoint x: 995, startPoint y: 530, endPoint x: 1007, endPoint y: 319, distance: 211.3
drag, startPoint x: 988, startPoint y: 457, endPoint x: 1015, endPoint y: 236, distance: 222.6
click at [1382, 339] on icon at bounding box center [1380, 343] width 14 height 30
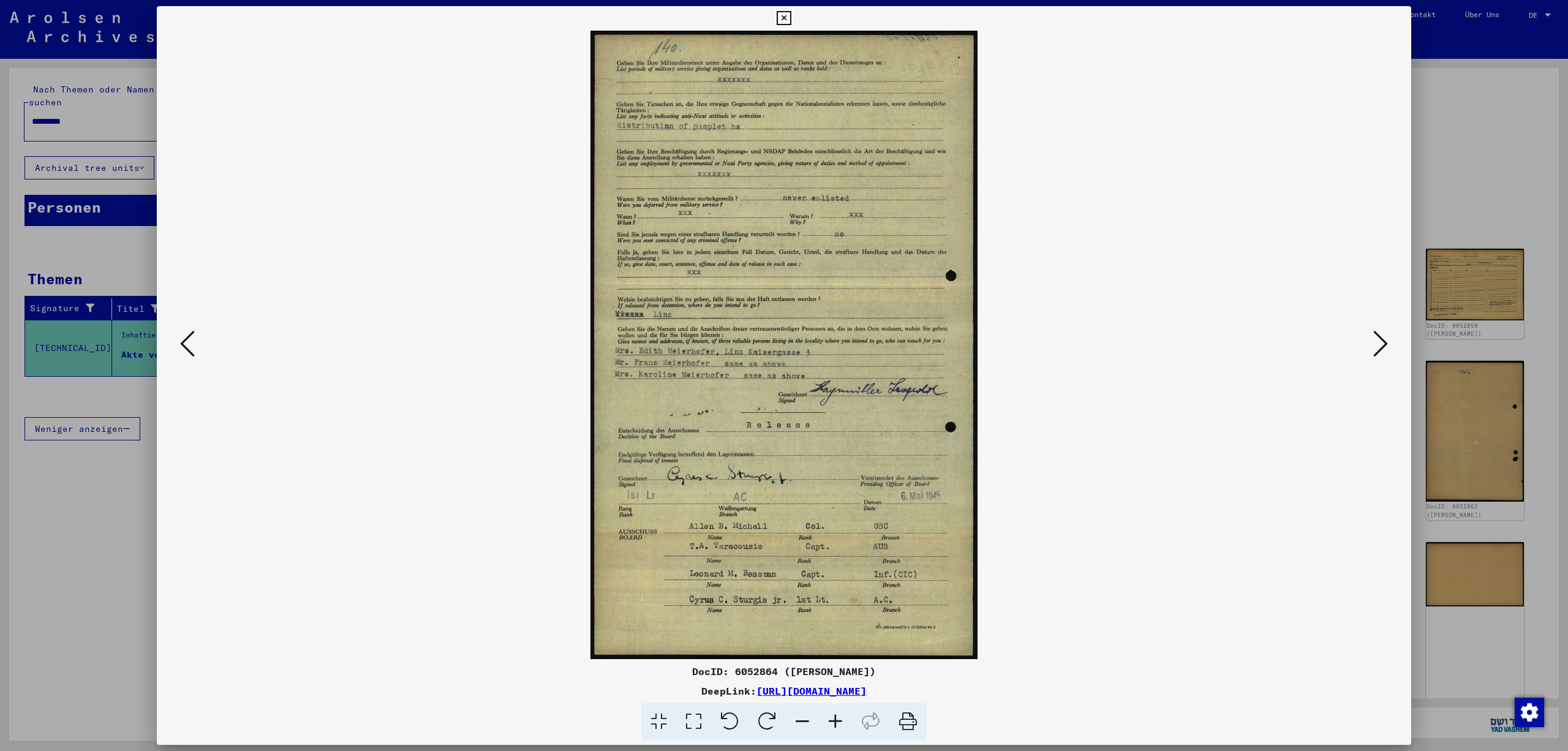
click at [844, 725] on icon at bounding box center [836, 721] width 33 height 37
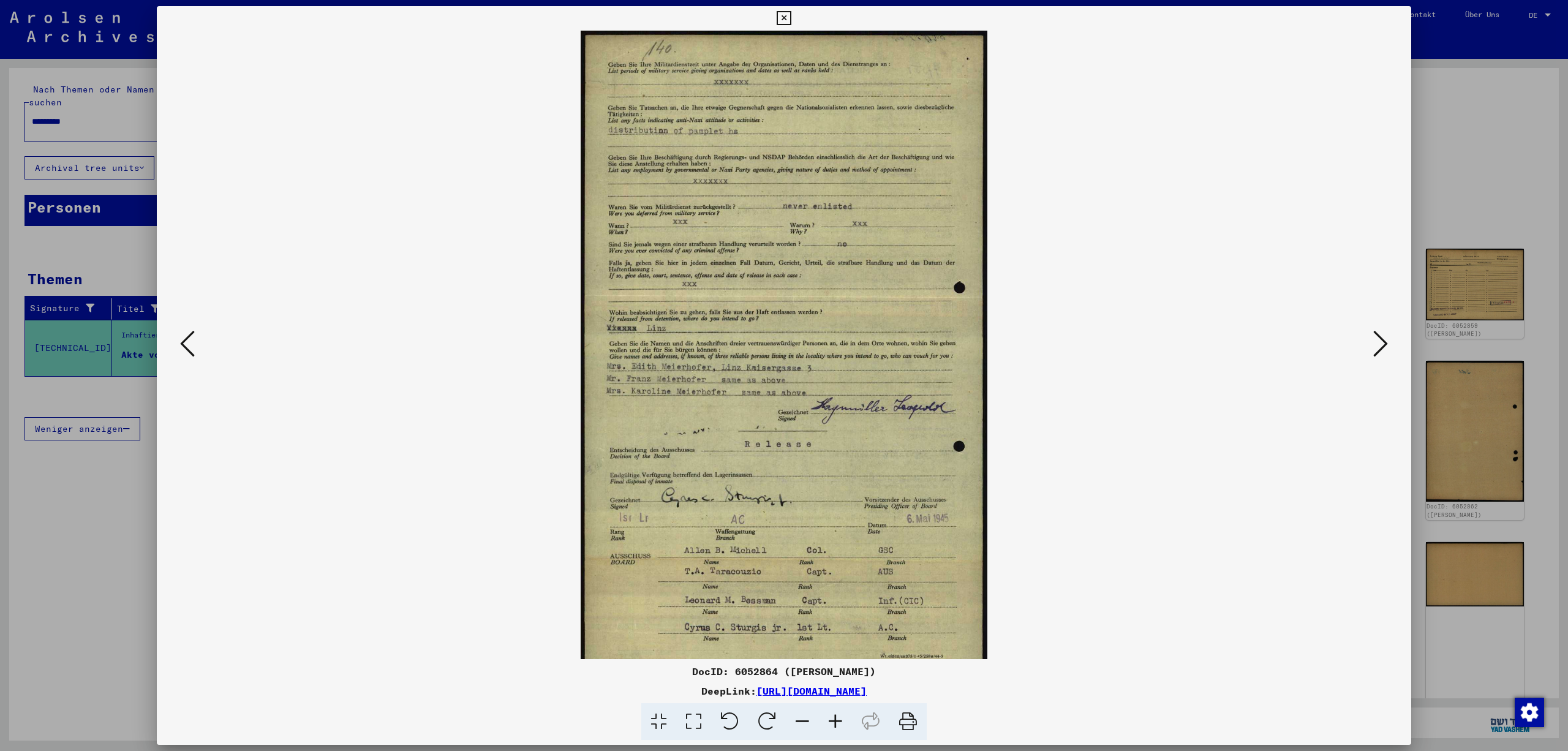
click at [844, 725] on icon at bounding box center [836, 721] width 33 height 37
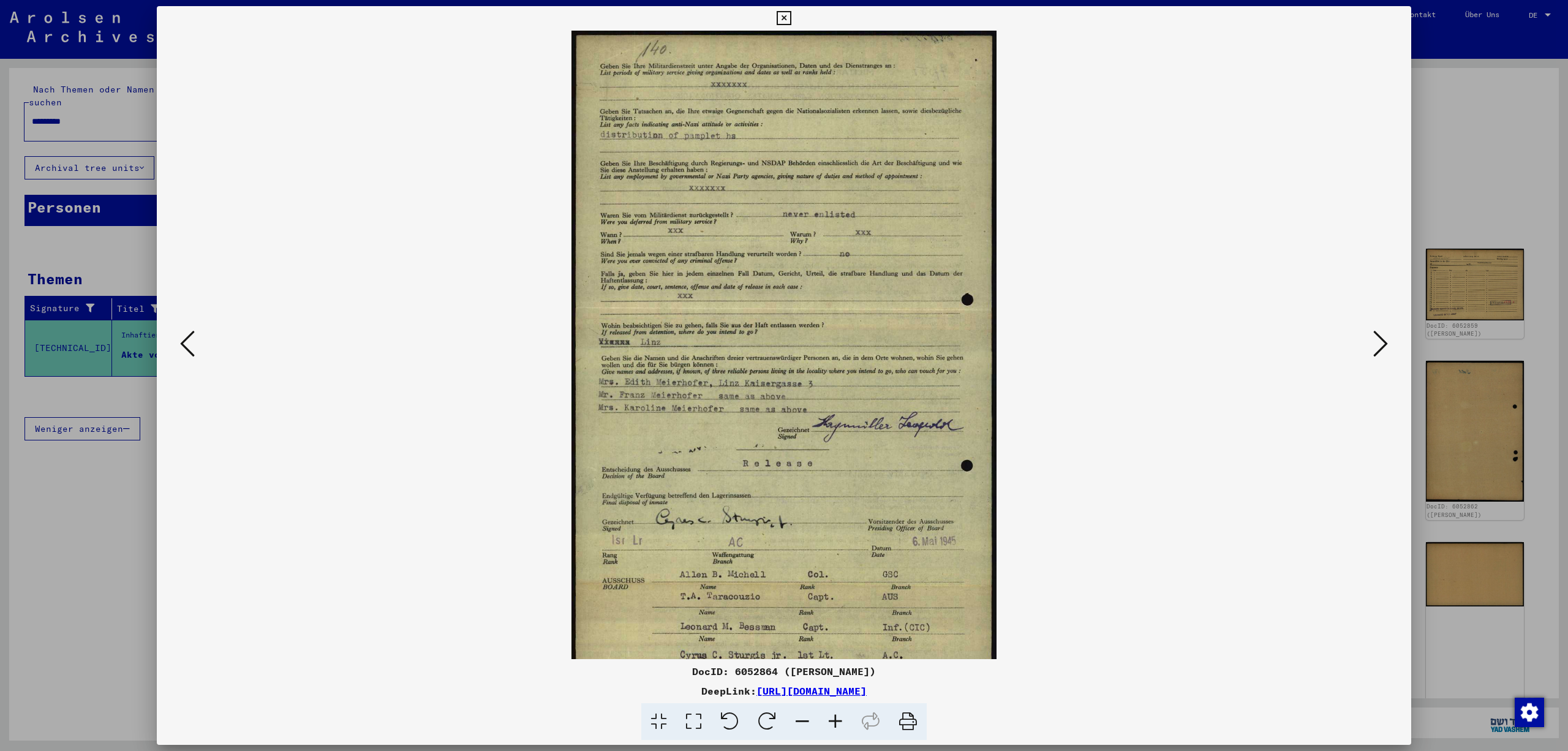
click at [844, 725] on icon at bounding box center [836, 721] width 33 height 37
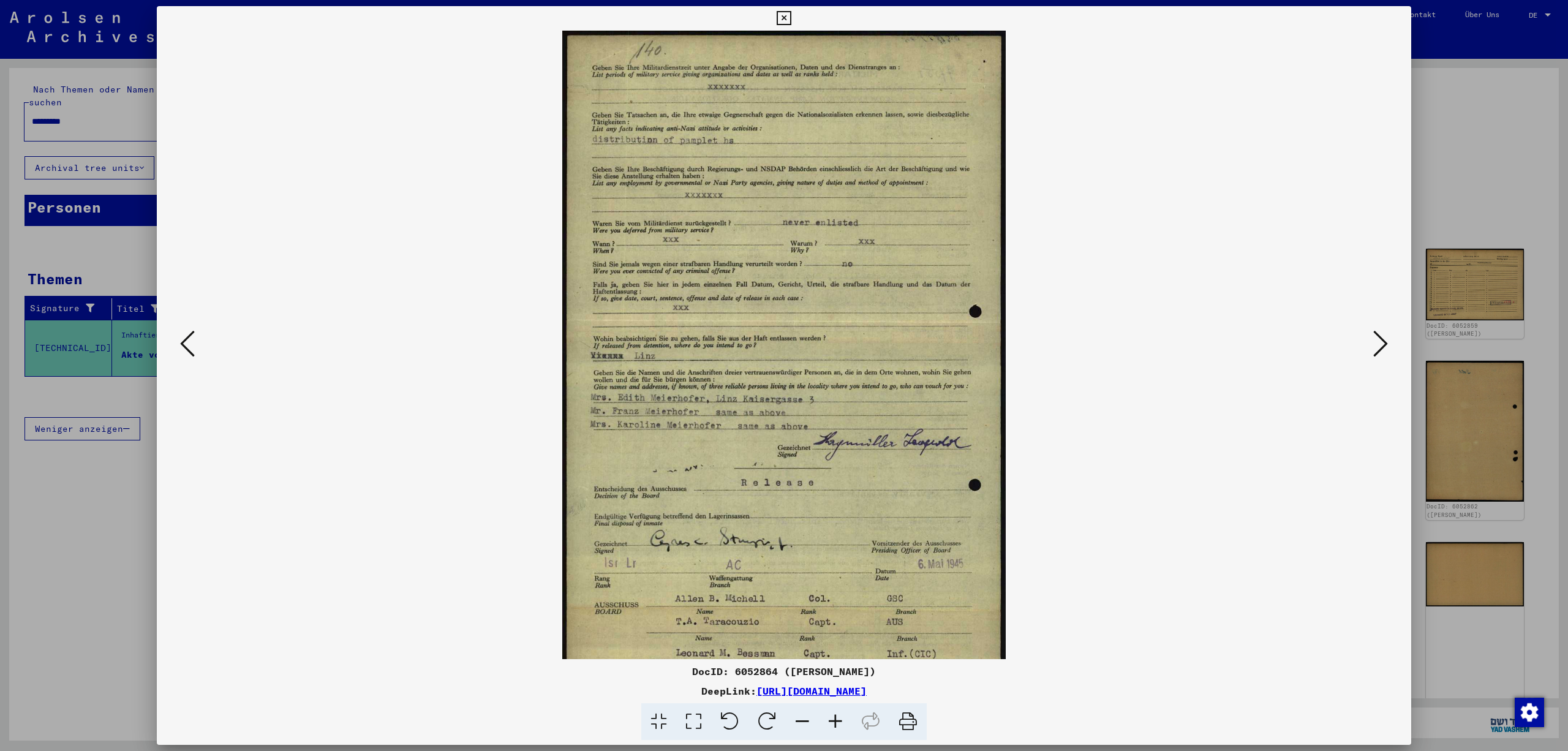
click at [844, 725] on icon at bounding box center [836, 721] width 33 height 37
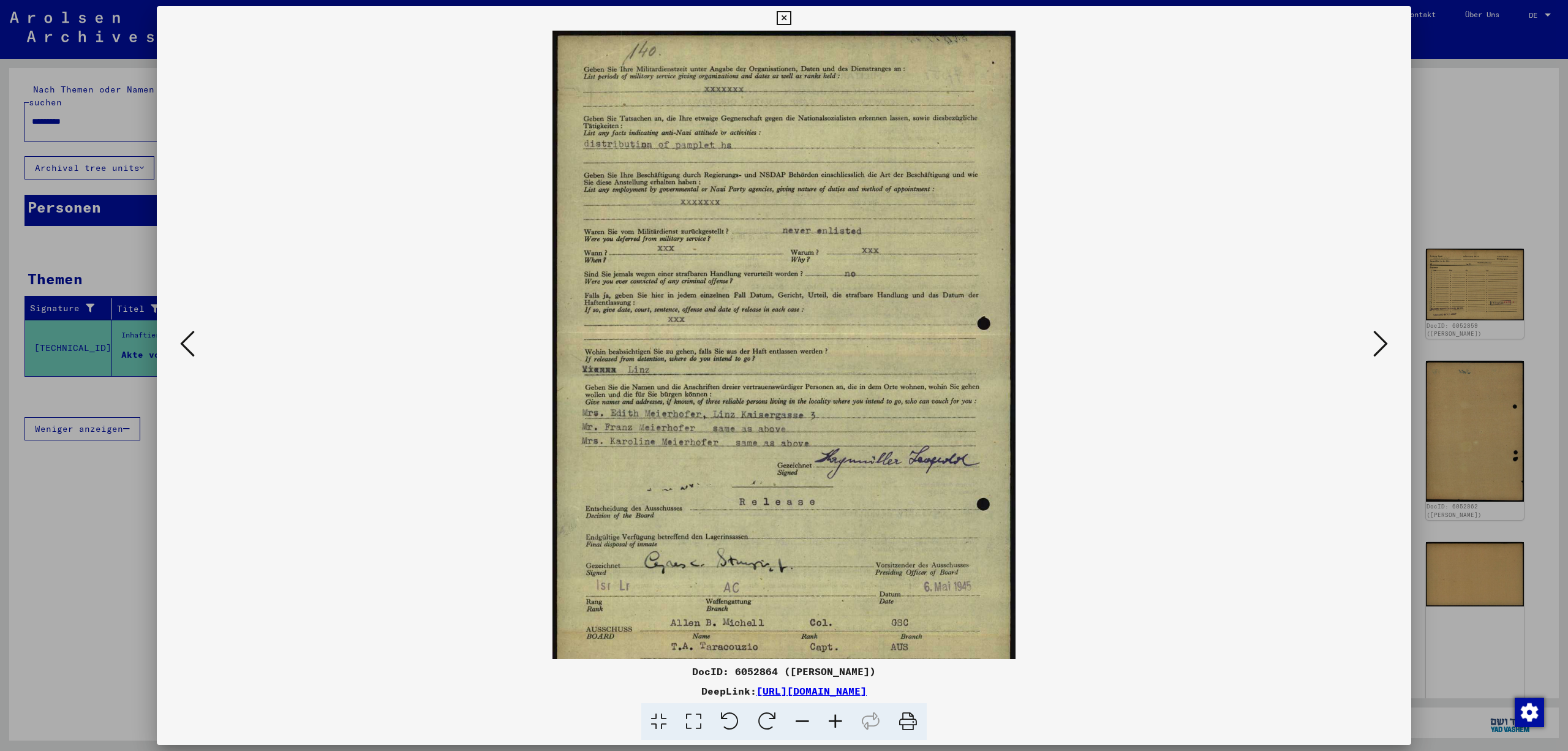
click at [844, 725] on icon at bounding box center [836, 721] width 33 height 37
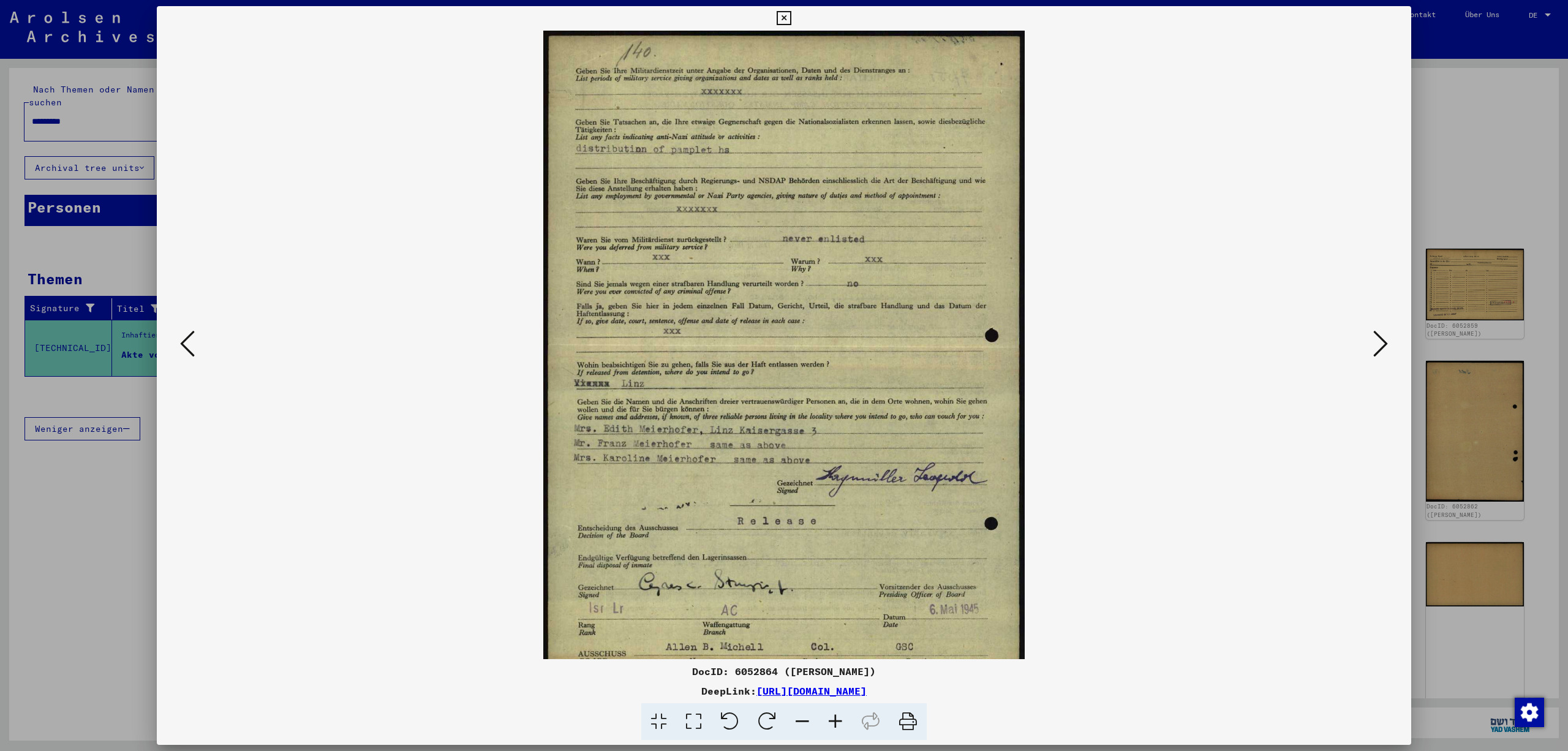
click at [844, 725] on icon at bounding box center [836, 721] width 33 height 37
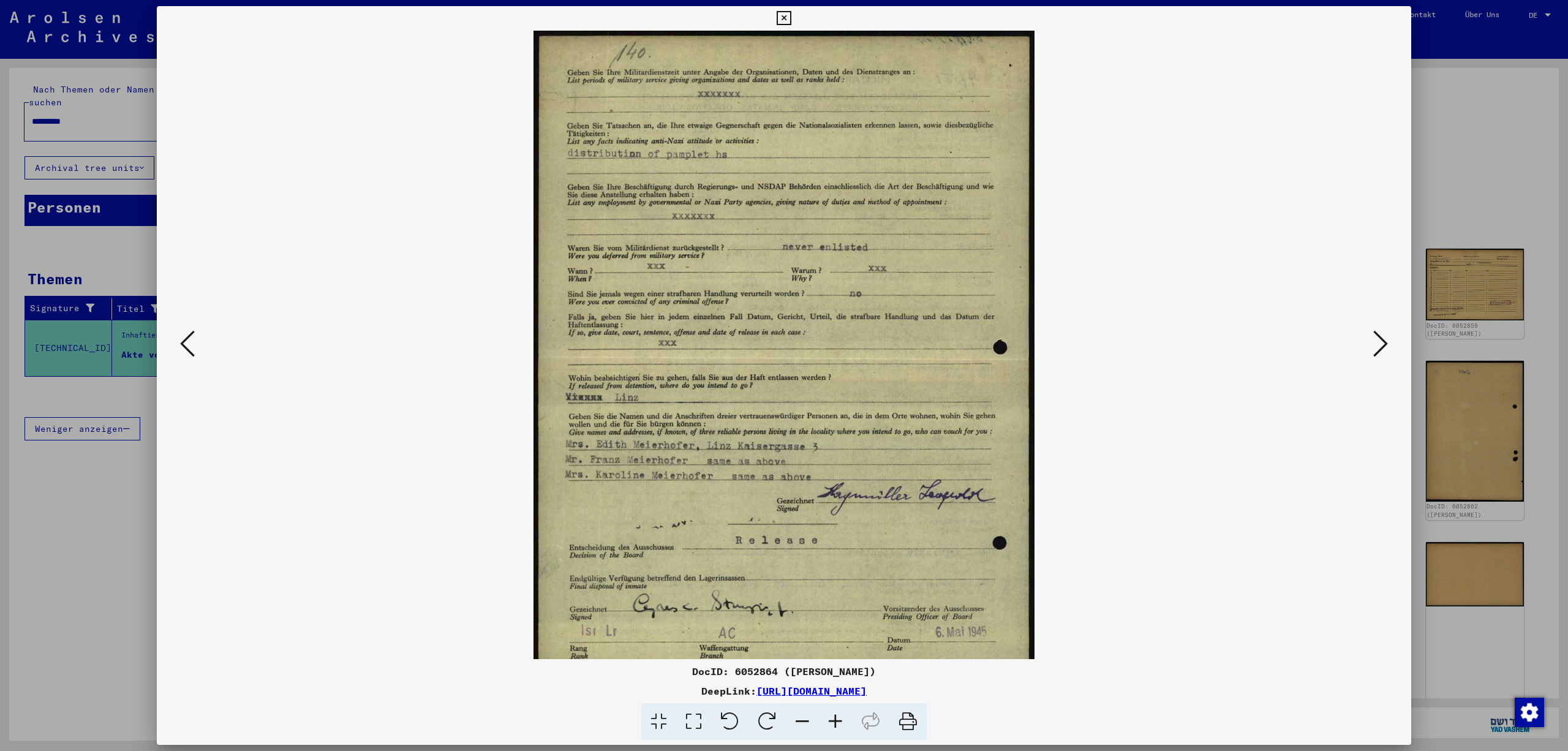
click at [844, 725] on icon at bounding box center [836, 721] width 33 height 37
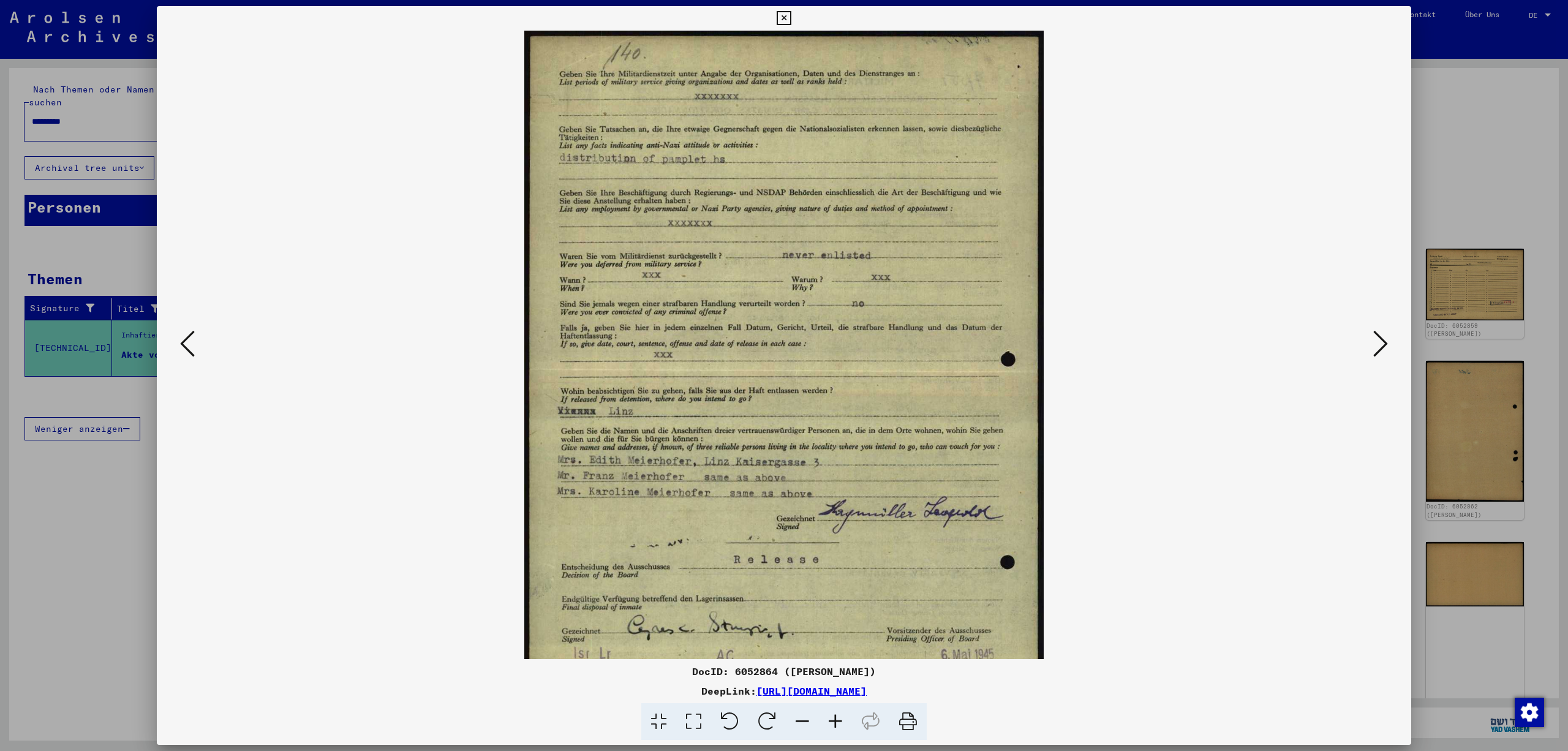
click at [844, 725] on icon at bounding box center [836, 721] width 33 height 37
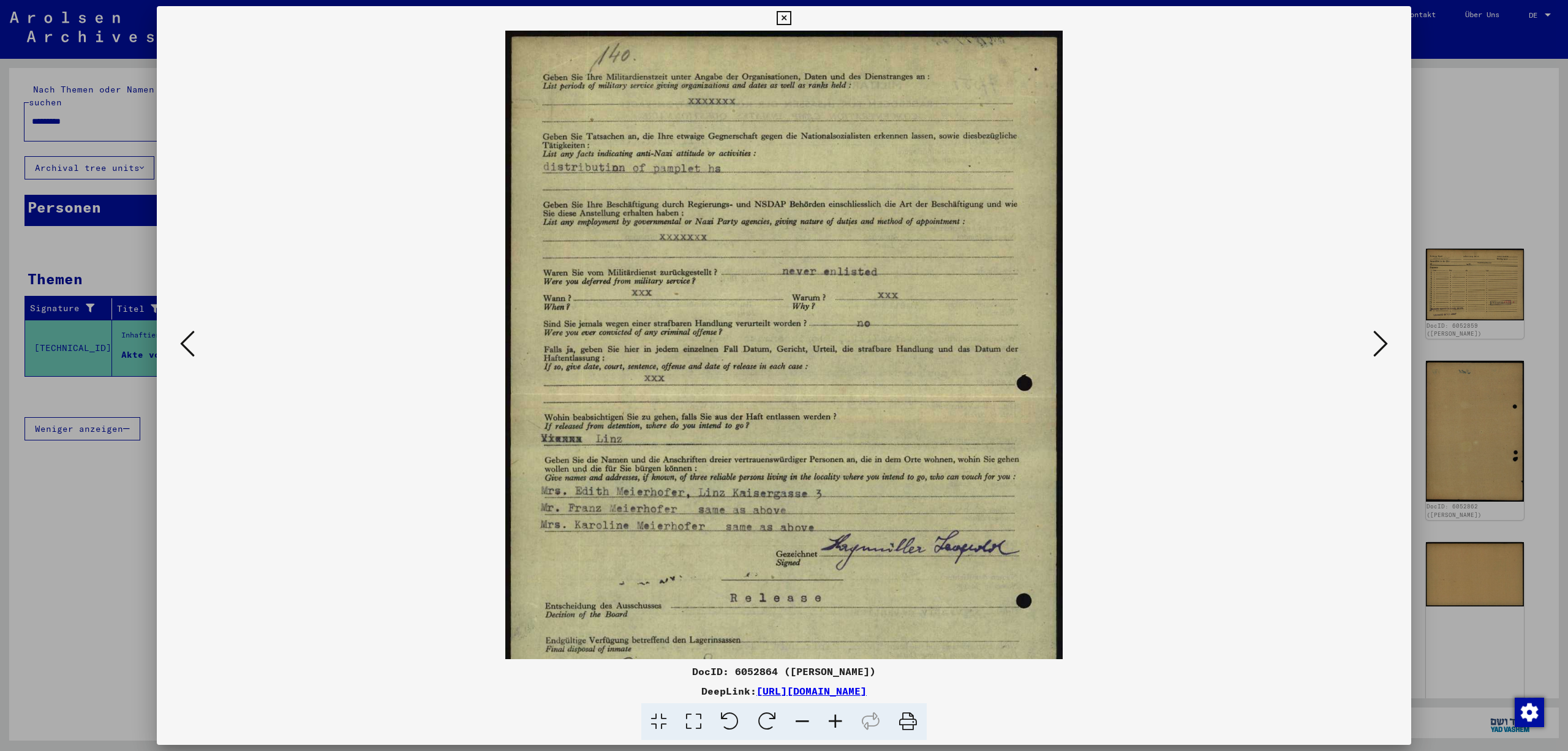
click at [844, 725] on icon at bounding box center [836, 721] width 33 height 37
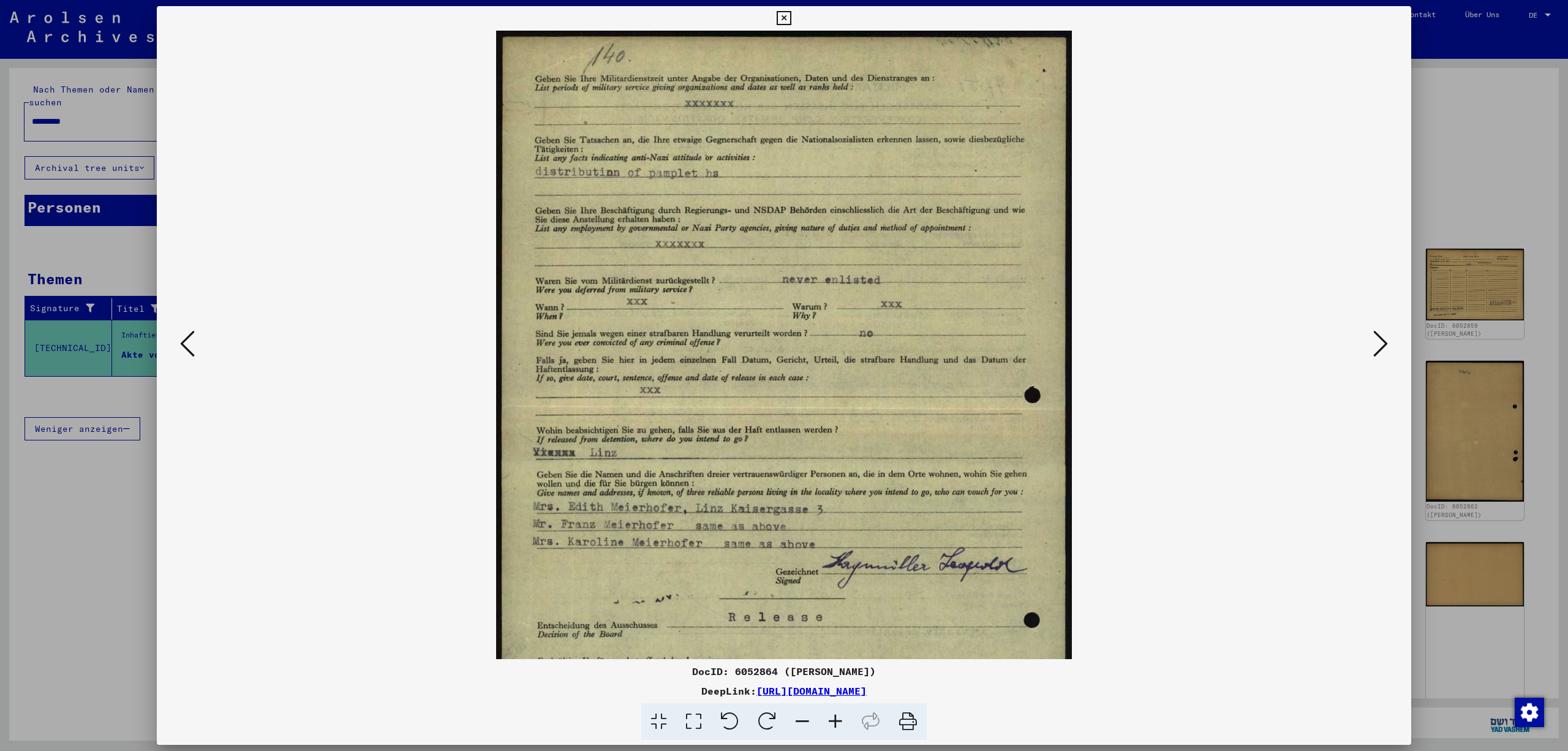
click at [844, 725] on icon at bounding box center [836, 721] width 33 height 37
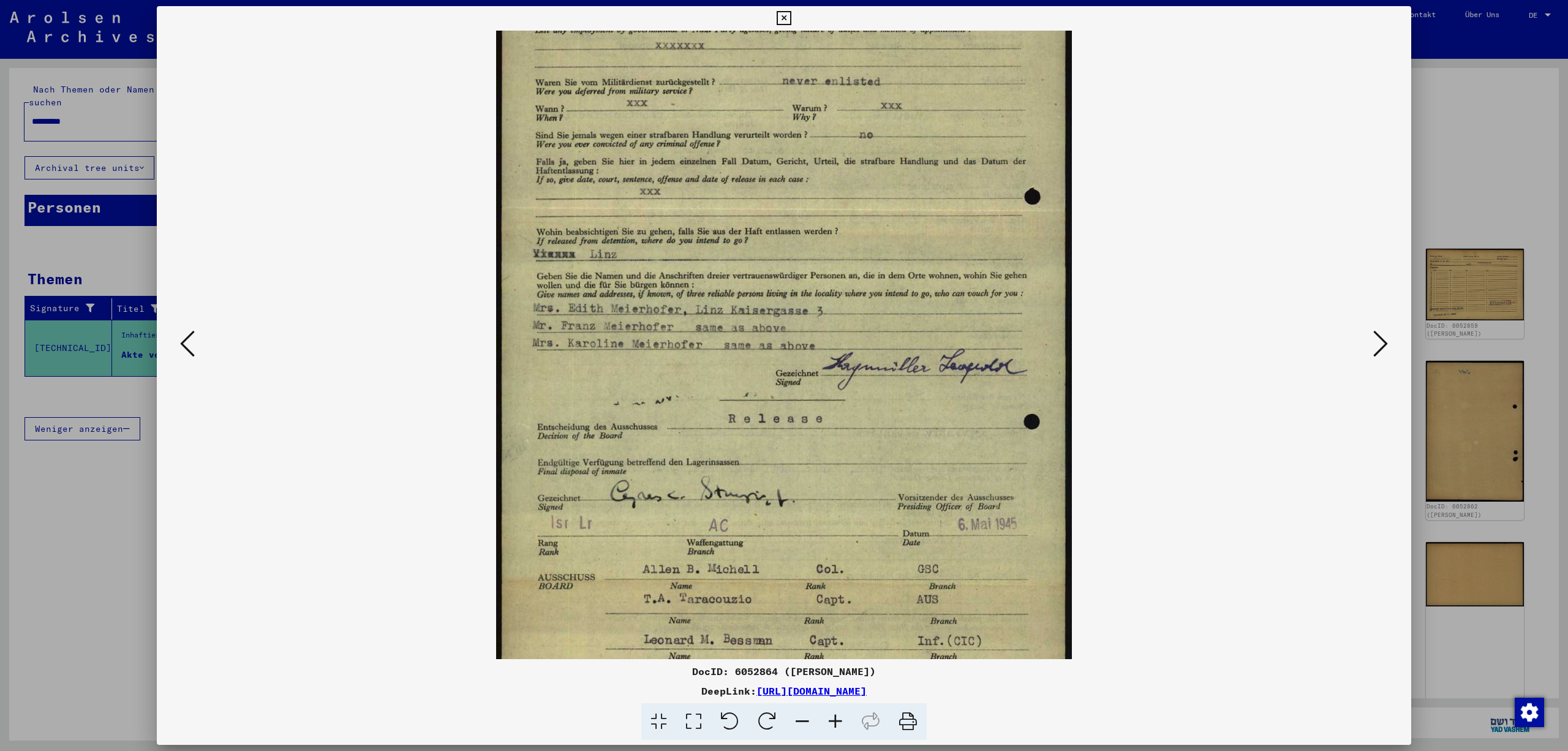
scroll to position [204, 0]
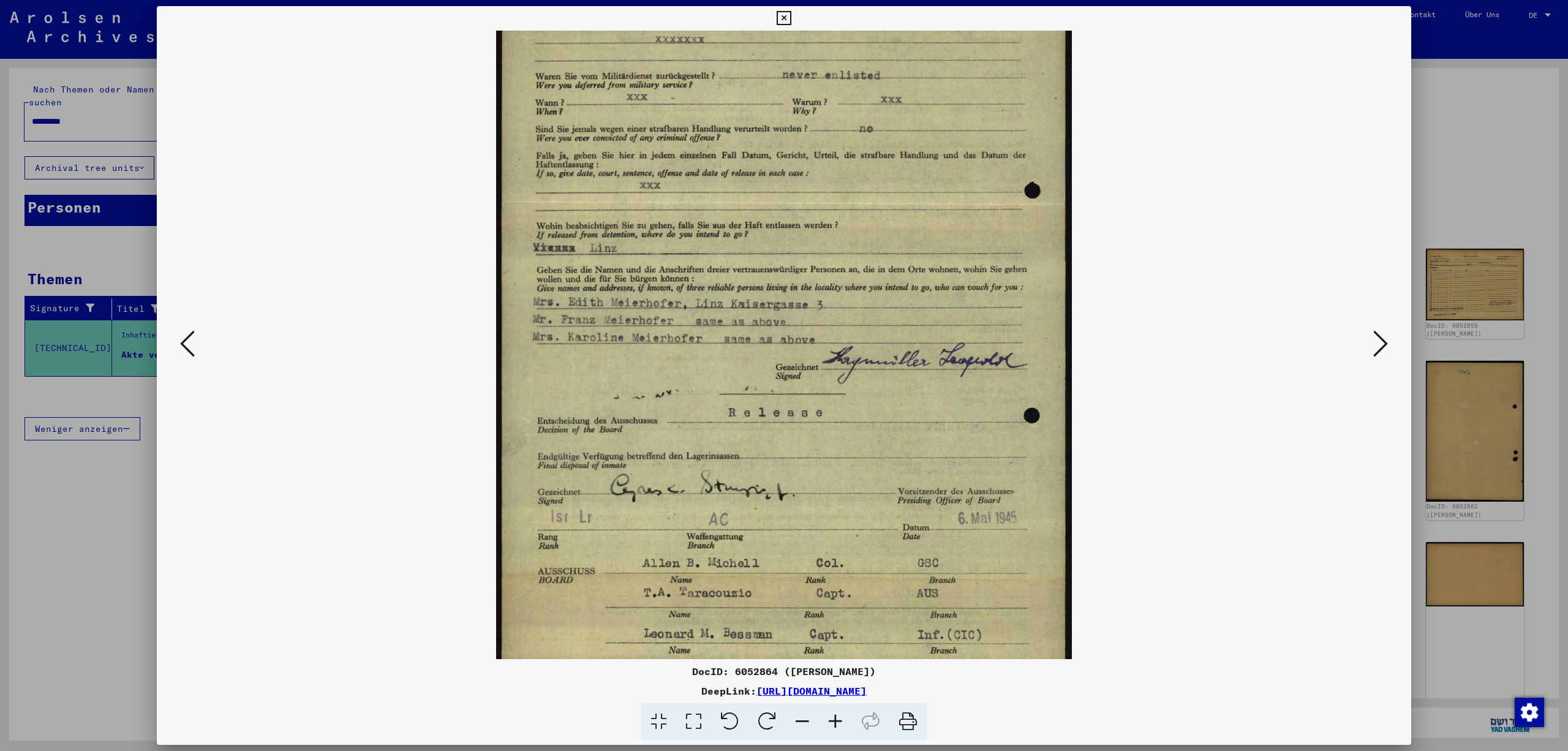
drag, startPoint x: 1193, startPoint y: 478, endPoint x: 1183, endPoint y: 272, distance: 206.2
click at [1184, 273] on viewer-one-image at bounding box center [784, 140] width 1171 height 628
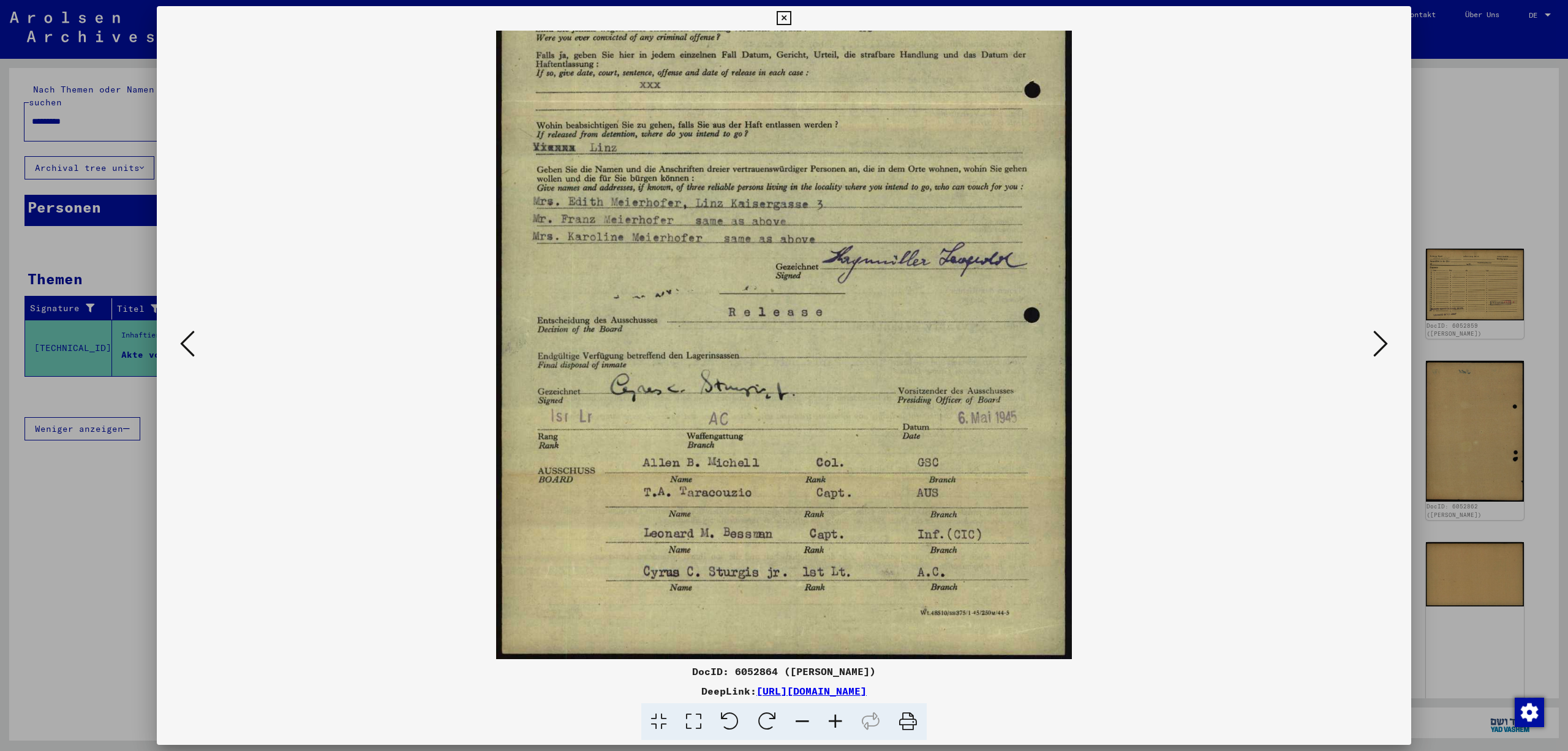
scroll to position [306, 0]
drag, startPoint x: 1152, startPoint y: 432, endPoint x: 1191, endPoint y: 256, distance: 180.3
click at [1191, 257] on viewer-one-image at bounding box center [784, 39] width 1171 height 628
click at [1382, 339] on icon at bounding box center [1380, 343] width 14 height 30
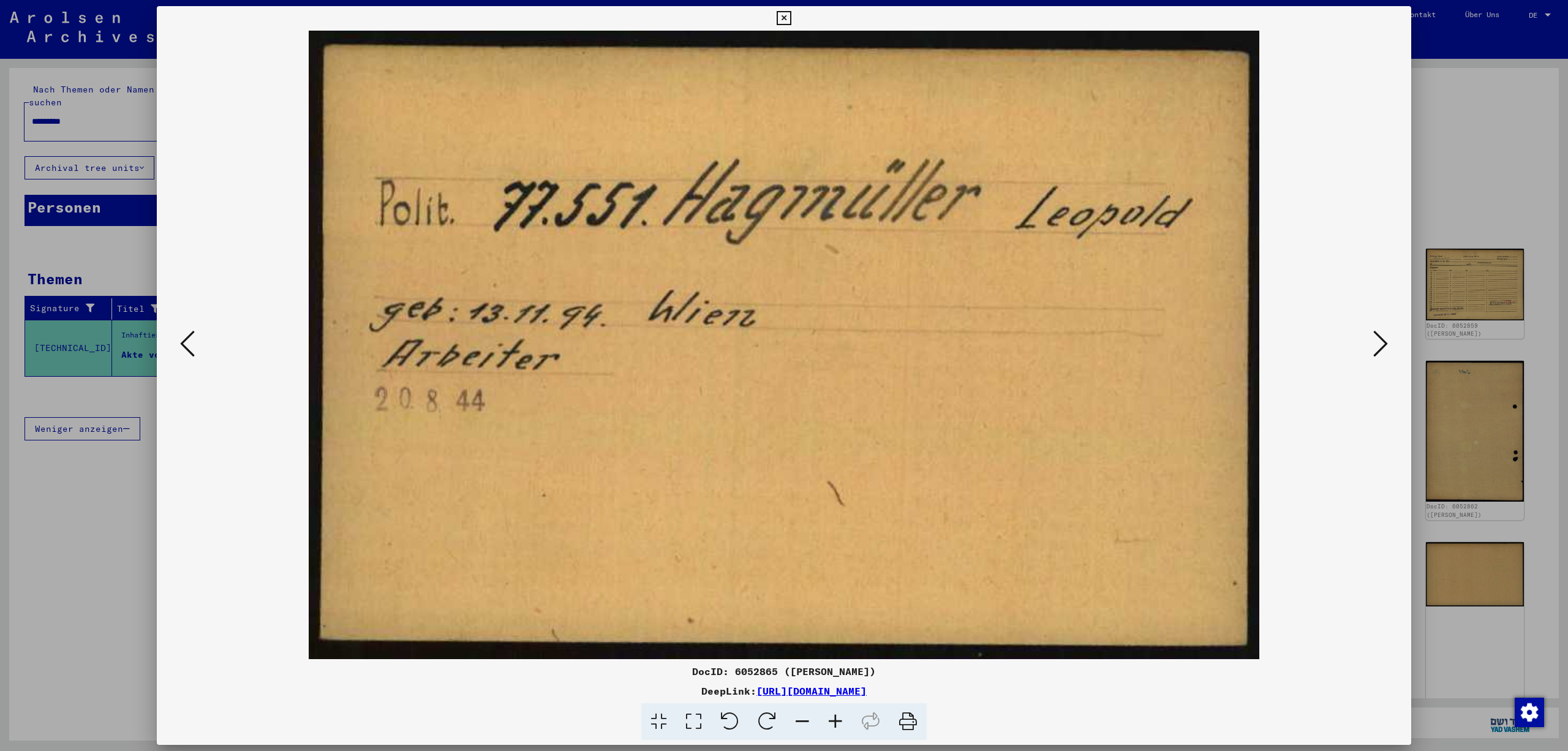
click at [1382, 339] on icon at bounding box center [1380, 343] width 14 height 30
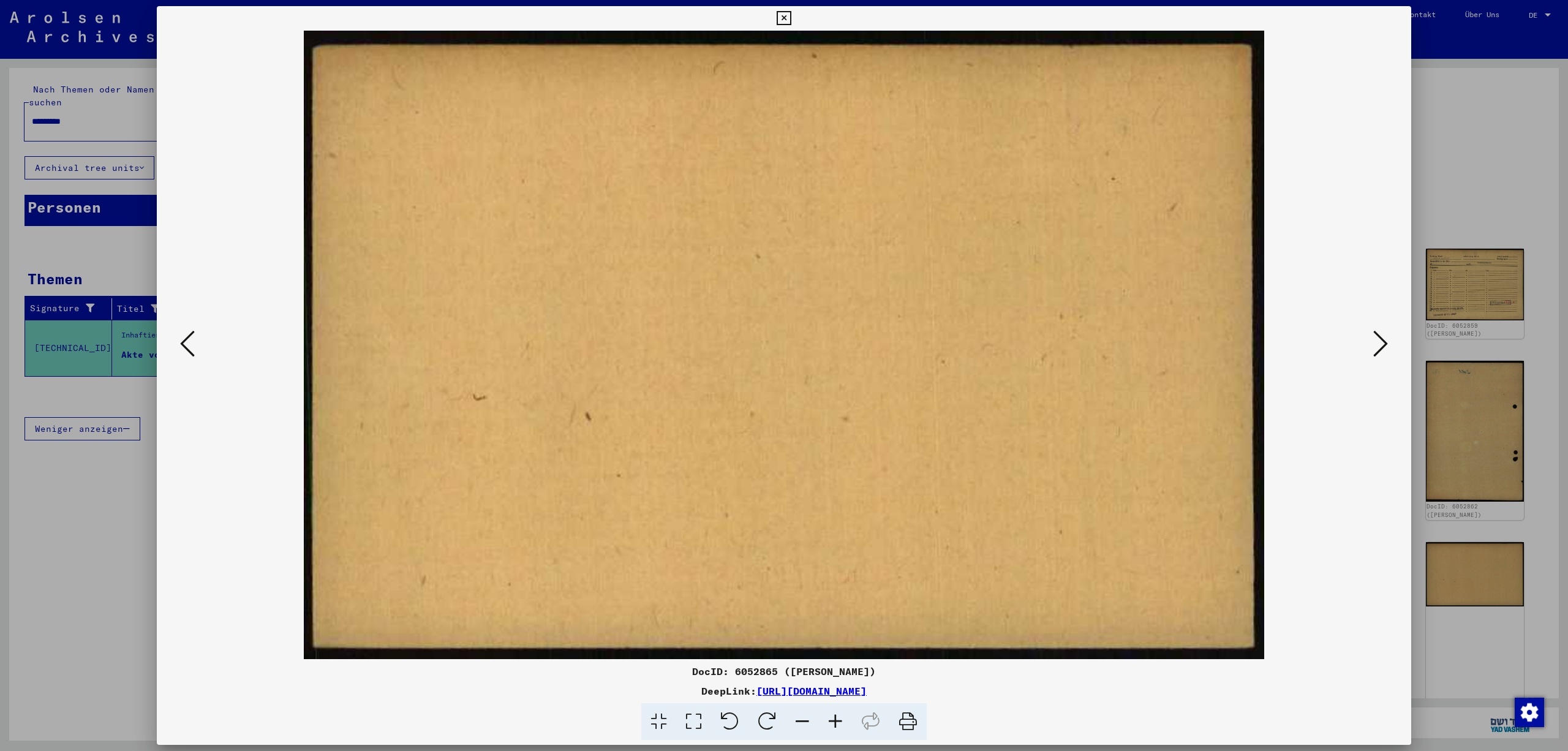
click at [1382, 339] on icon at bounding box center [1380, 343] width 14 height 30
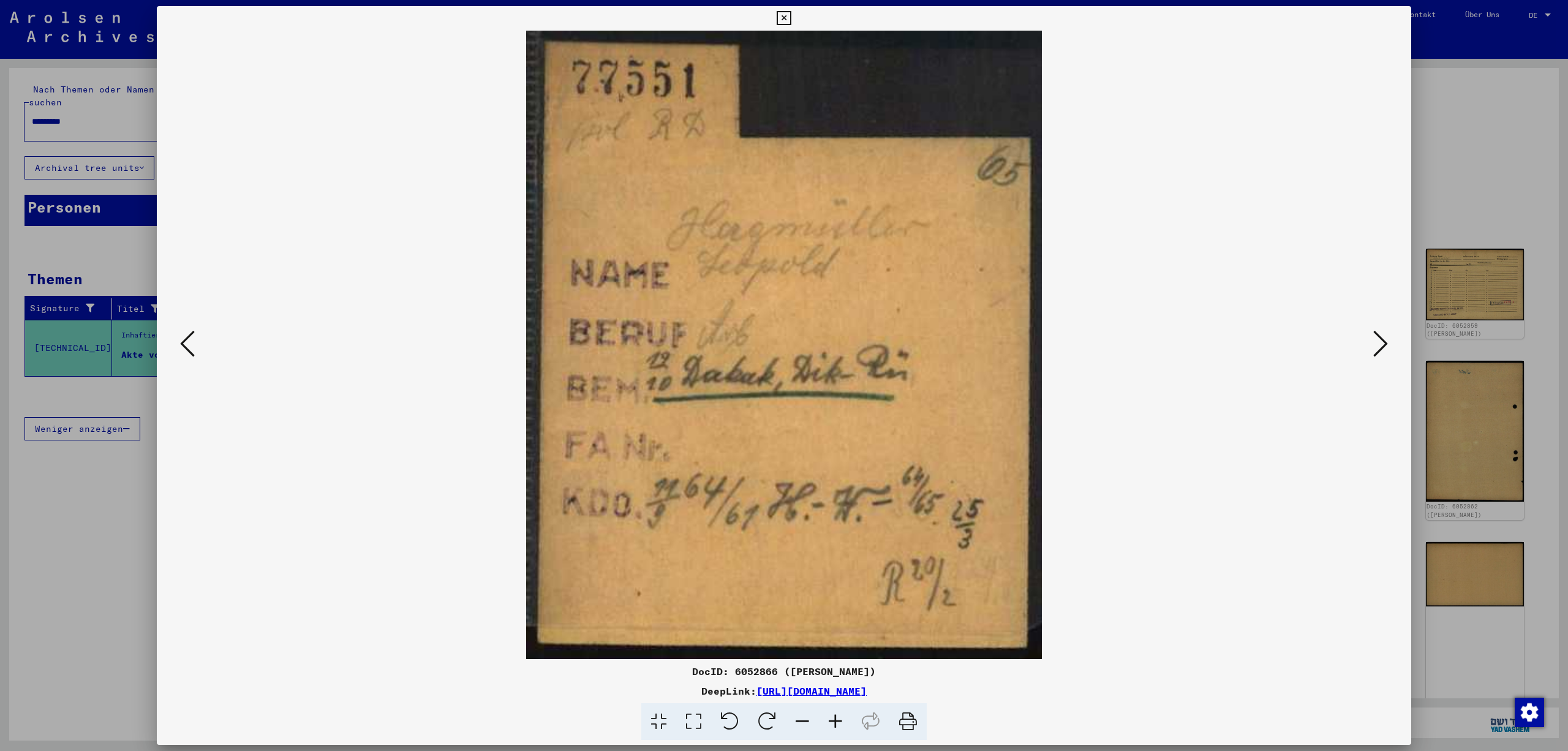
click at [1382, 341] on icon at bounding box center [1380, 343] width 14 height 30
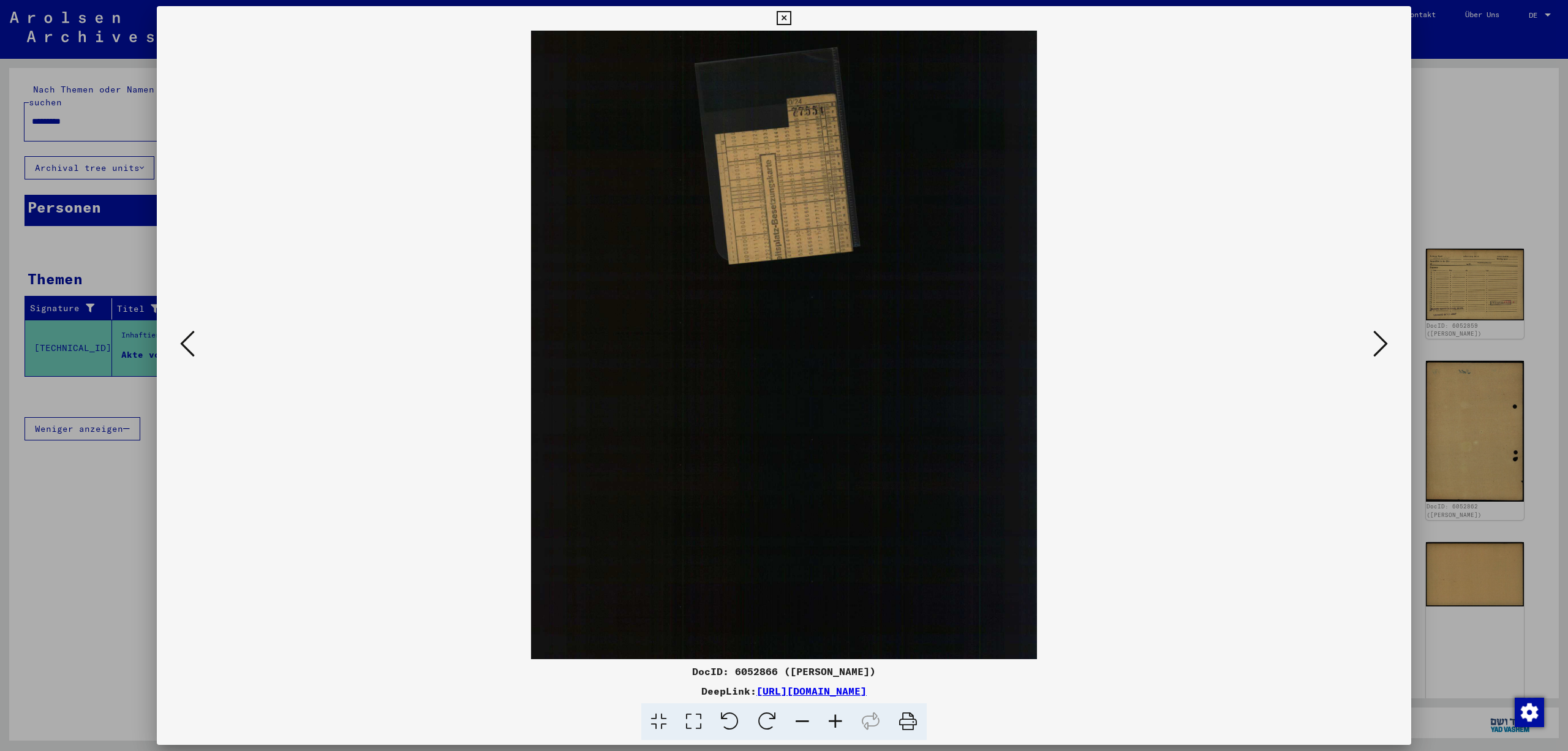
click at [1382, 341] on icon at bounding box center [1380, 343] width 14 height 30
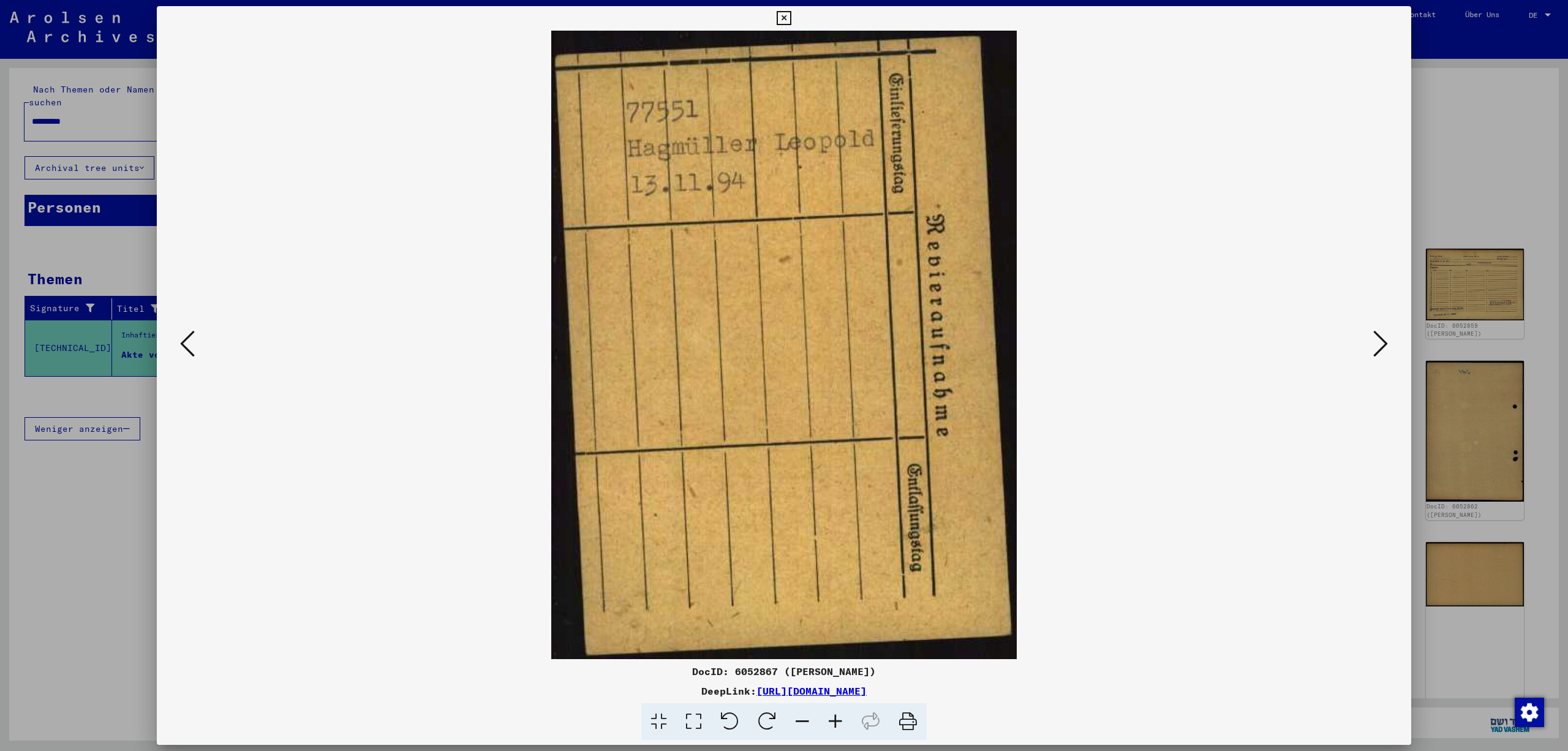
click at [1382, 341] on icon at bounding box center [1380, 343] width 14 height 30
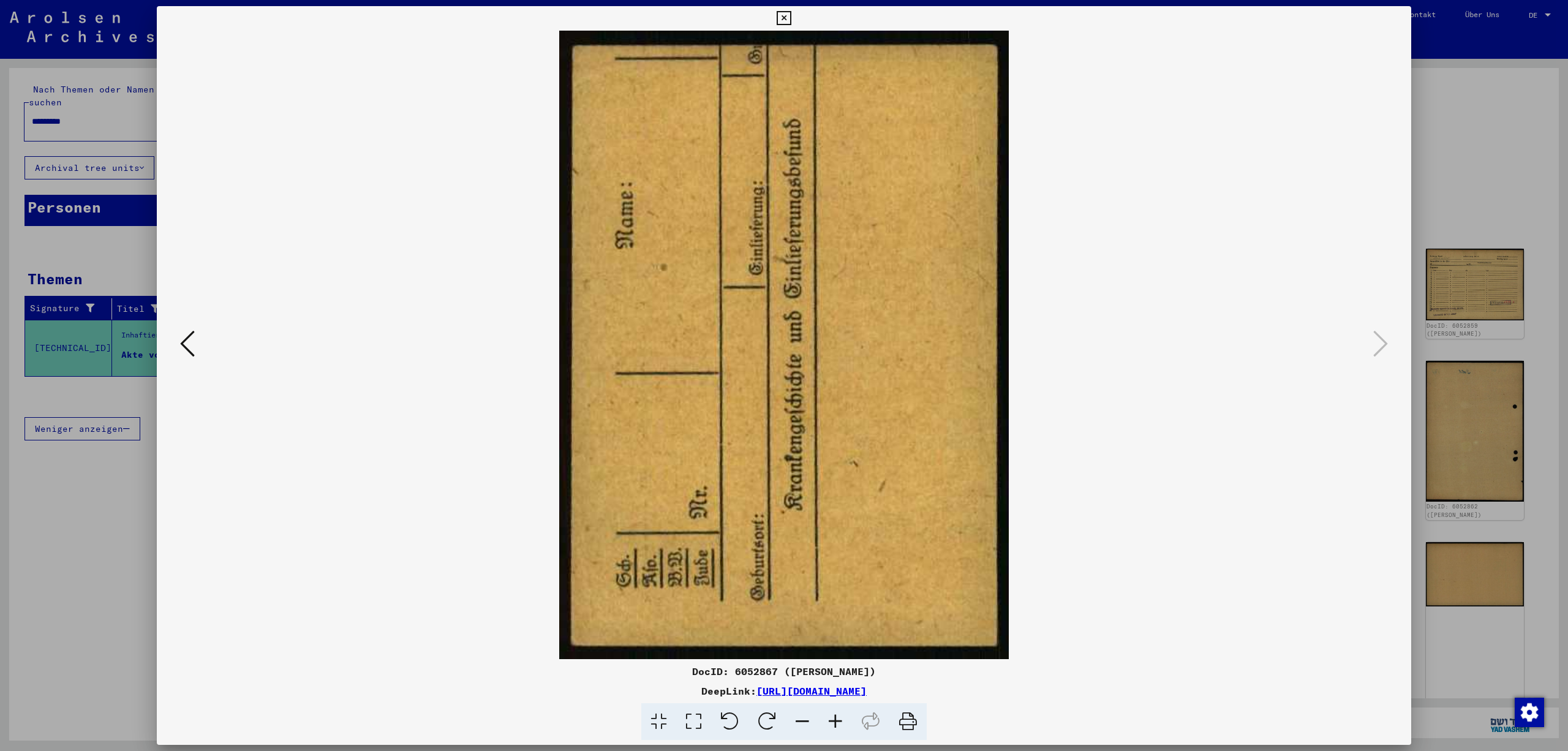
click at [791, 13] on icon at bounding box center [783, 18] width 14 height 14
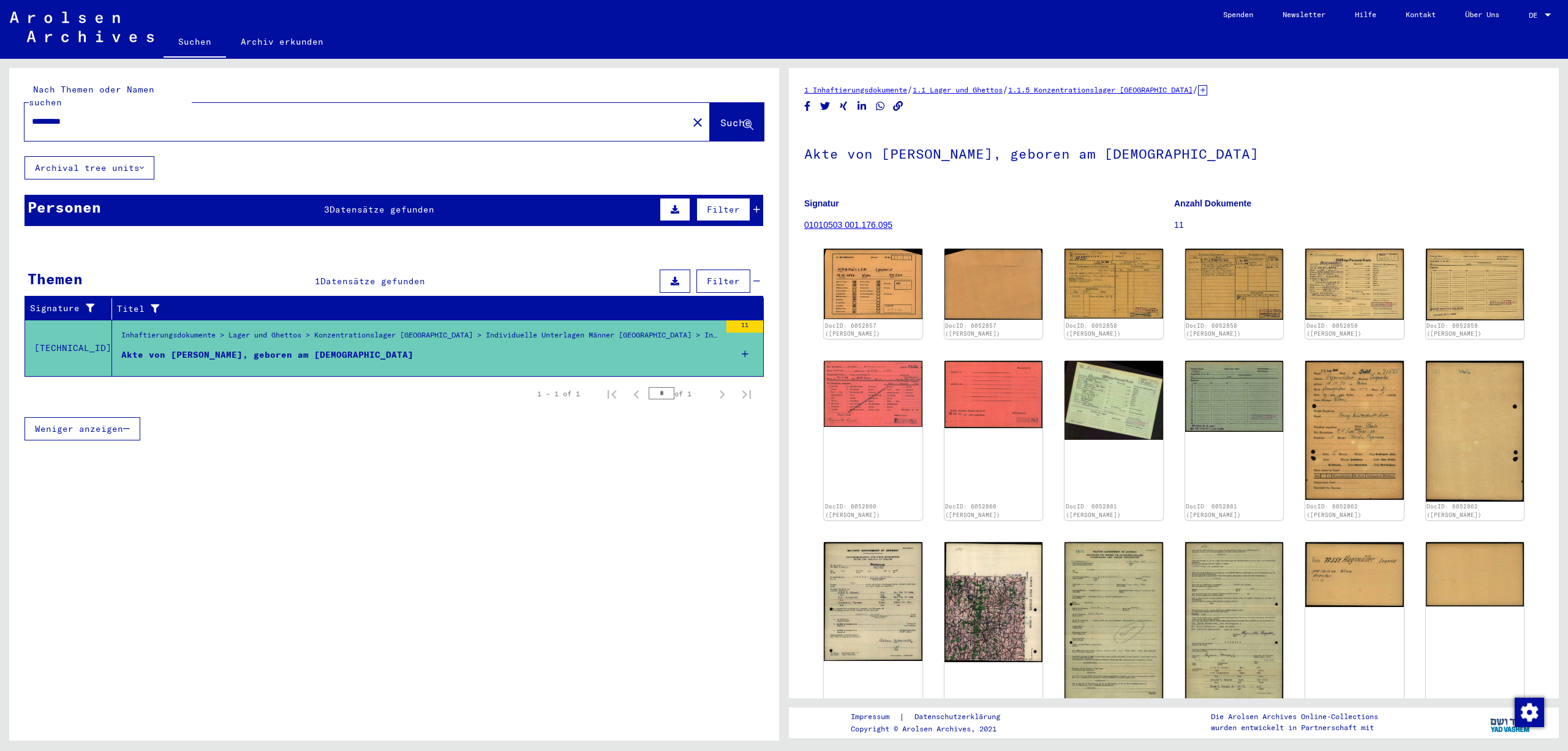
click at [759, 208] on icon at bounding box center [756, 209] width 7 height 9
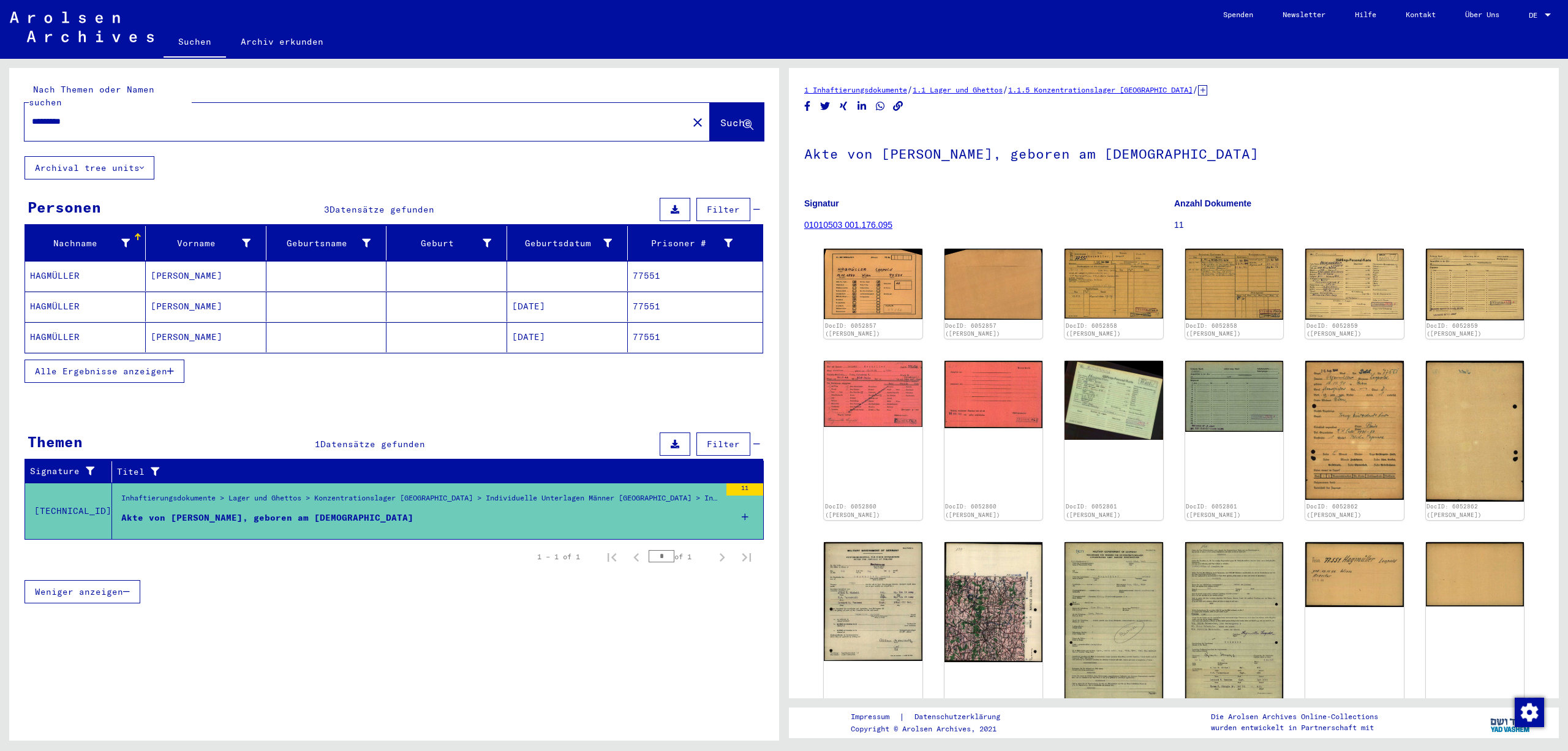
click at [714, 272] on mat-cell "77551" at bounding box center [695, 276] width 135 height 30
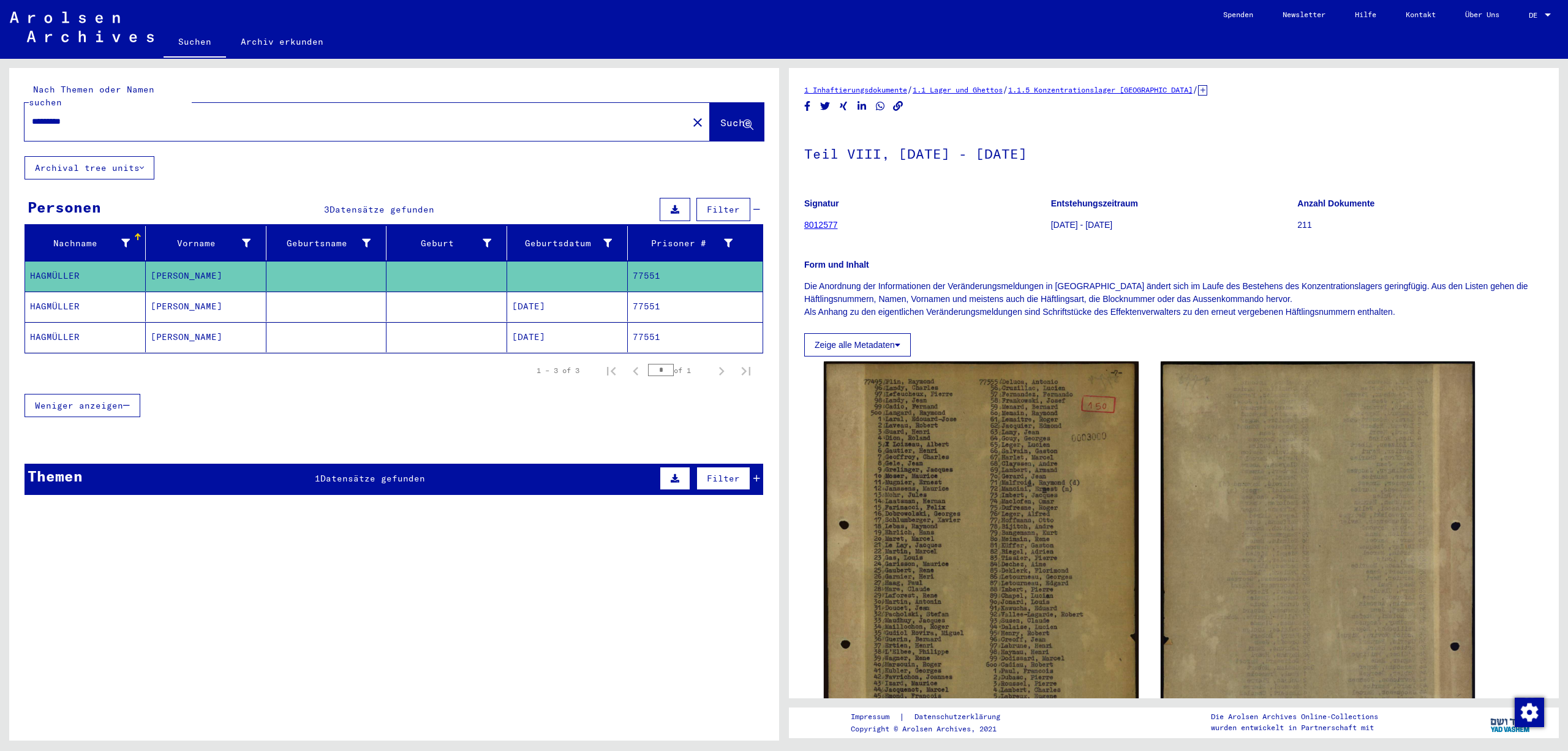
click at [704, 312] on mat-cell "77551" at bounding box center [695, 307] width 135 height 30
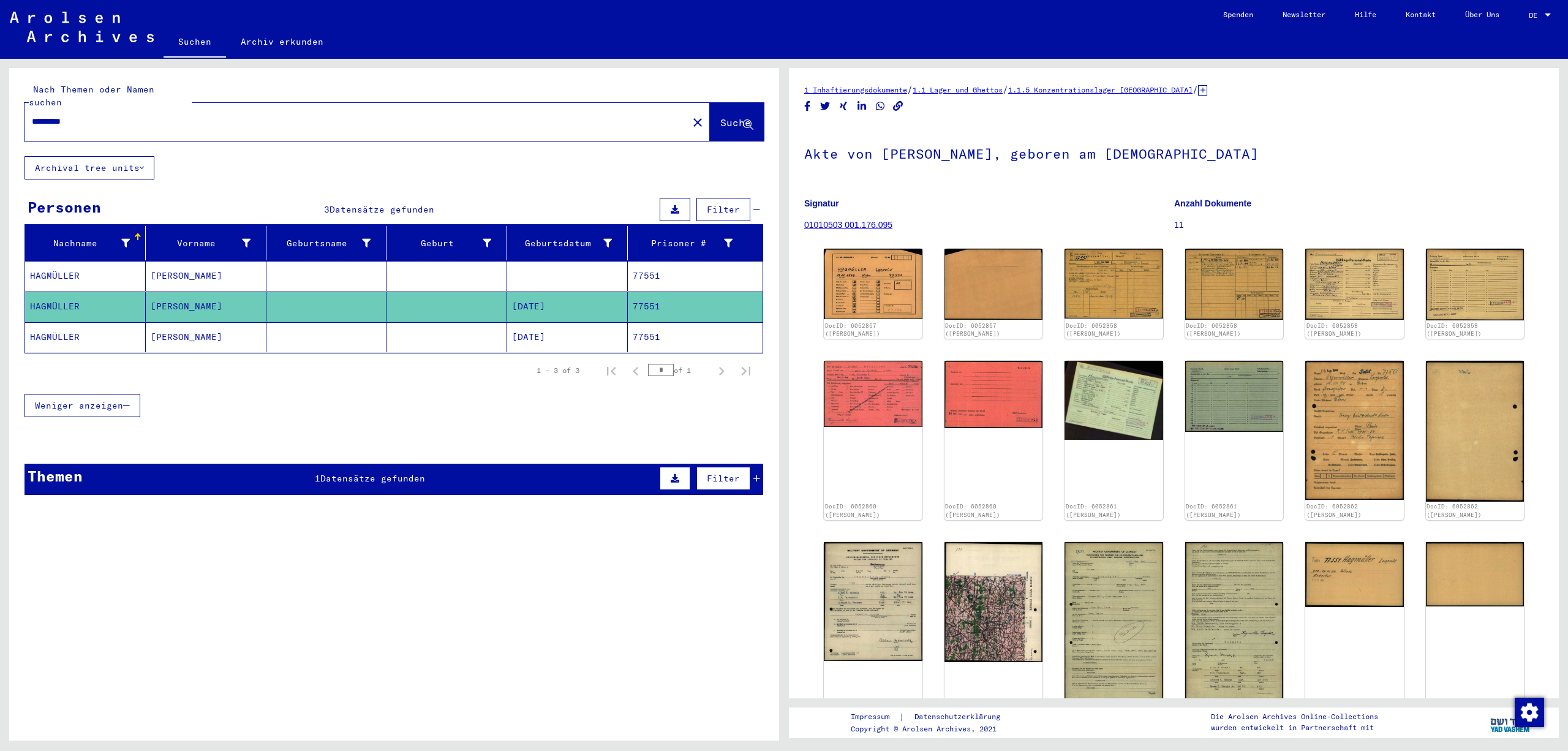
click at [1542, 501] on div "DocID: 6052857 ([PERSON_NAME]) DocID: 6052857 ([PERSON_NAME]) DocID: 6052858 ([…" at bounding box center [1174, 573] width 739 height 658
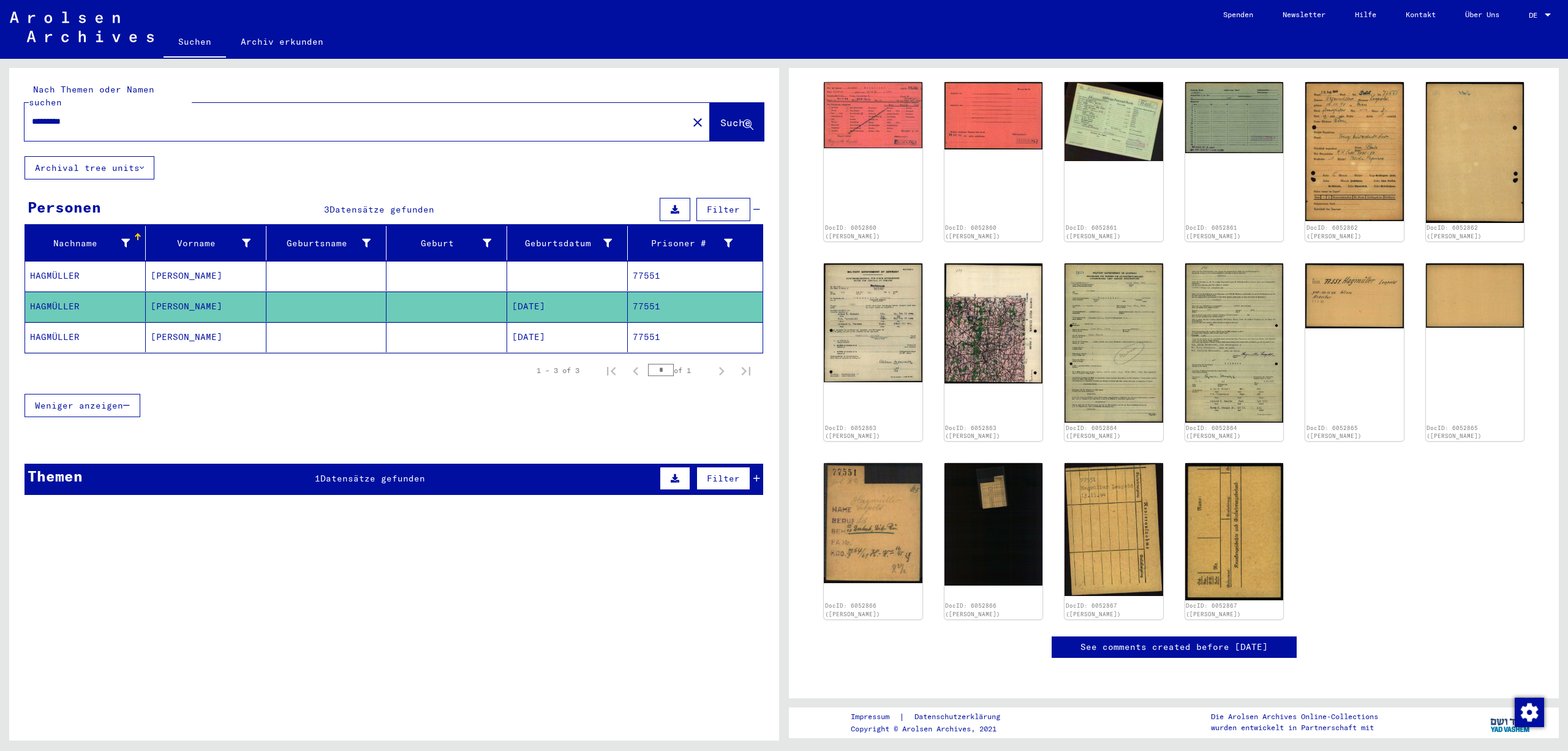
scroll to position [474, 0]
click at [696, 348] on mat-cell "77551" at bounding box center [695, 337] width 135 height 30
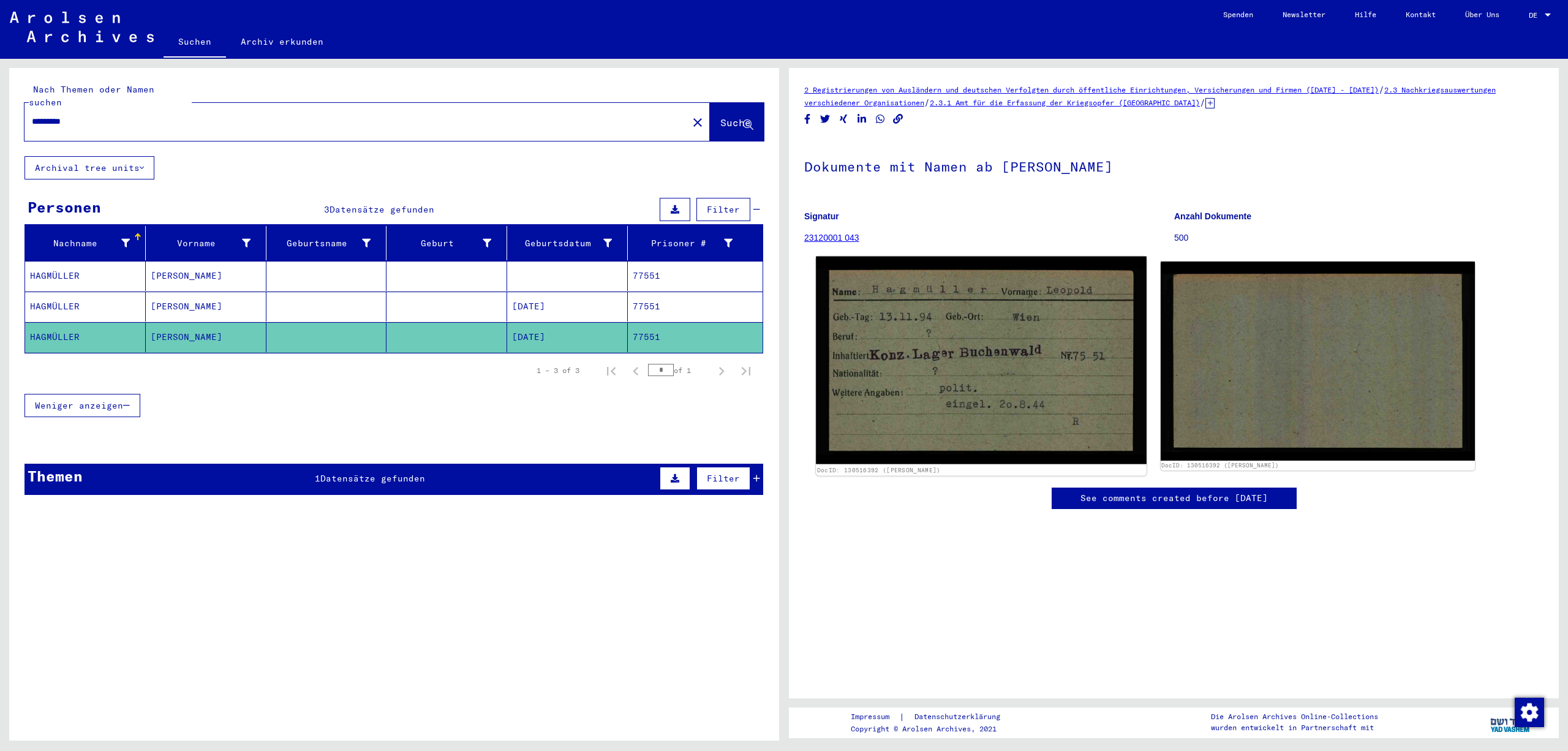
click at [1007, 400] on img at bounding box center [981, 360] width 330 height 208
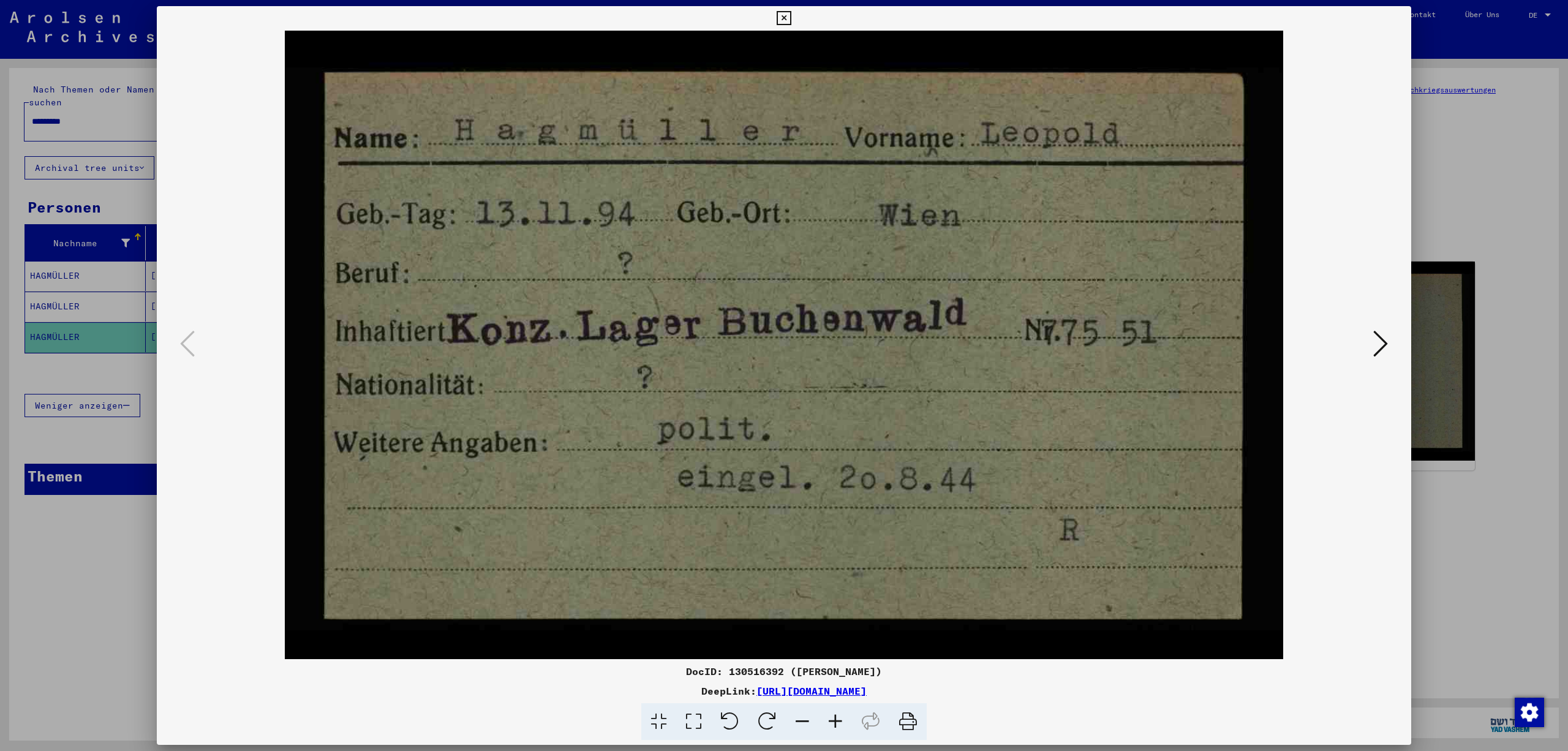
click at [1381, 343] on icon at bounding box center [1380, 343] width 14 height 30
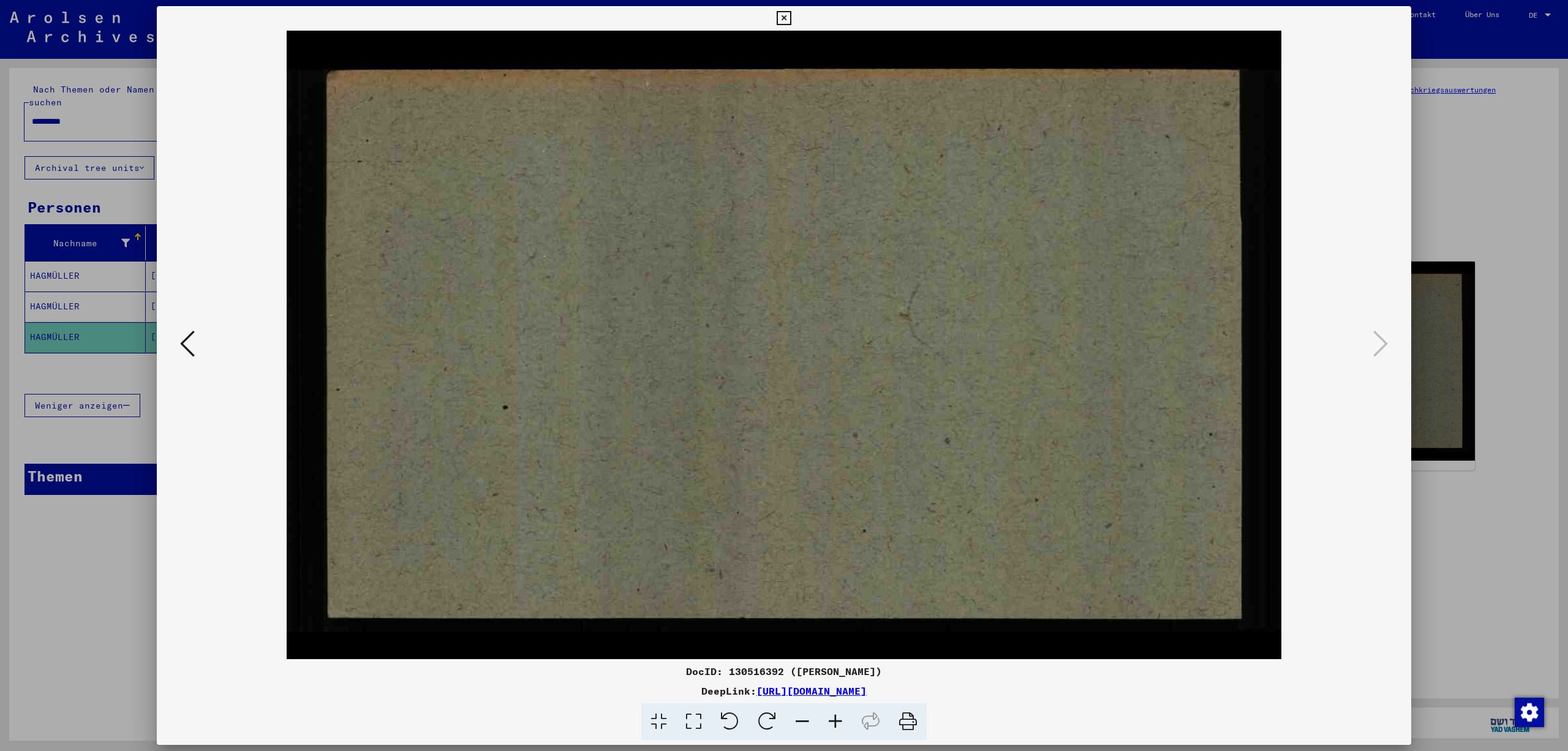
click at [791, 11] on icon at bounding box center [783, 18] width 14 height 14
